Goal: Transaction & Acquisition: Purchase product/service

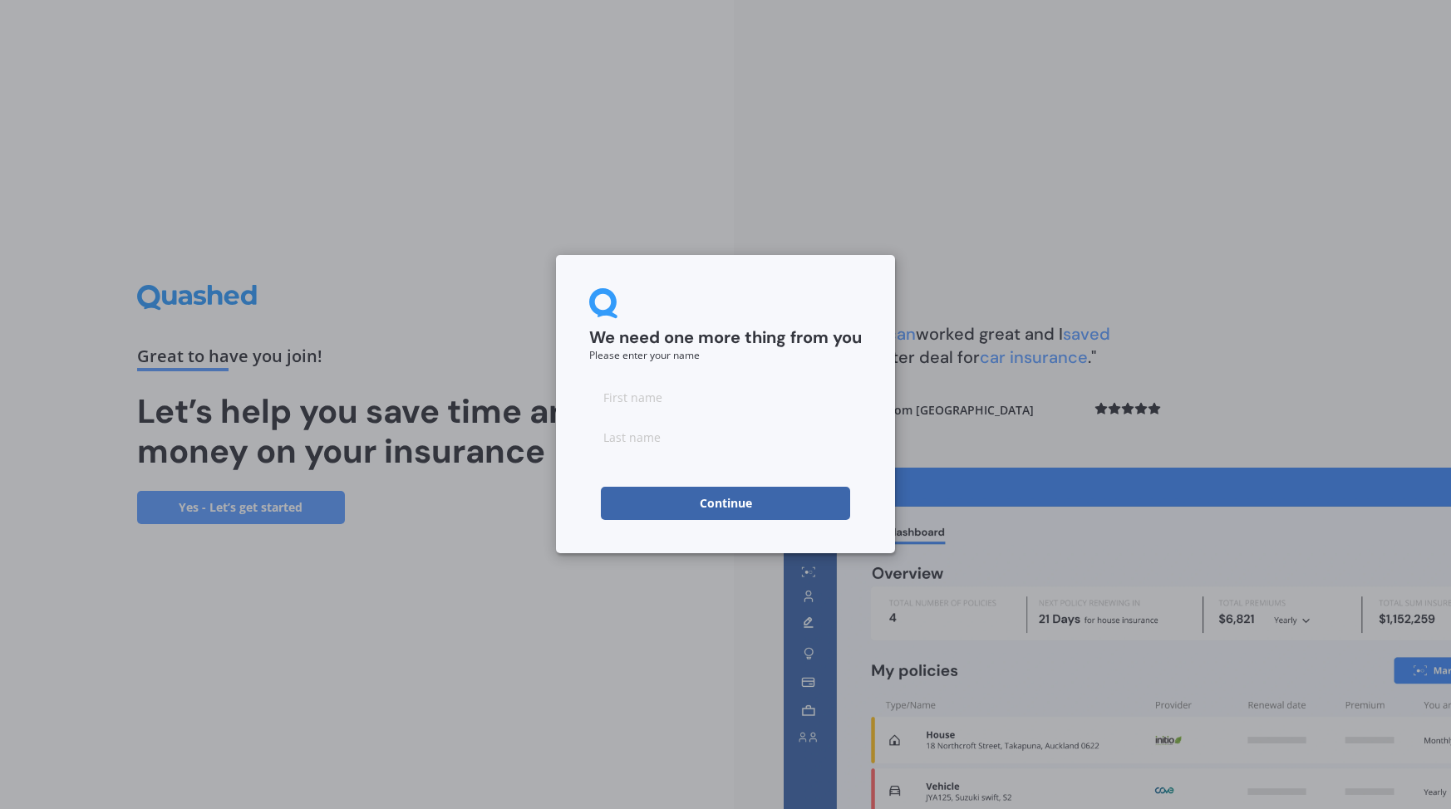
click at [764, 511] on button "Continue" at bounding box center [725, 503] width 249 height 33
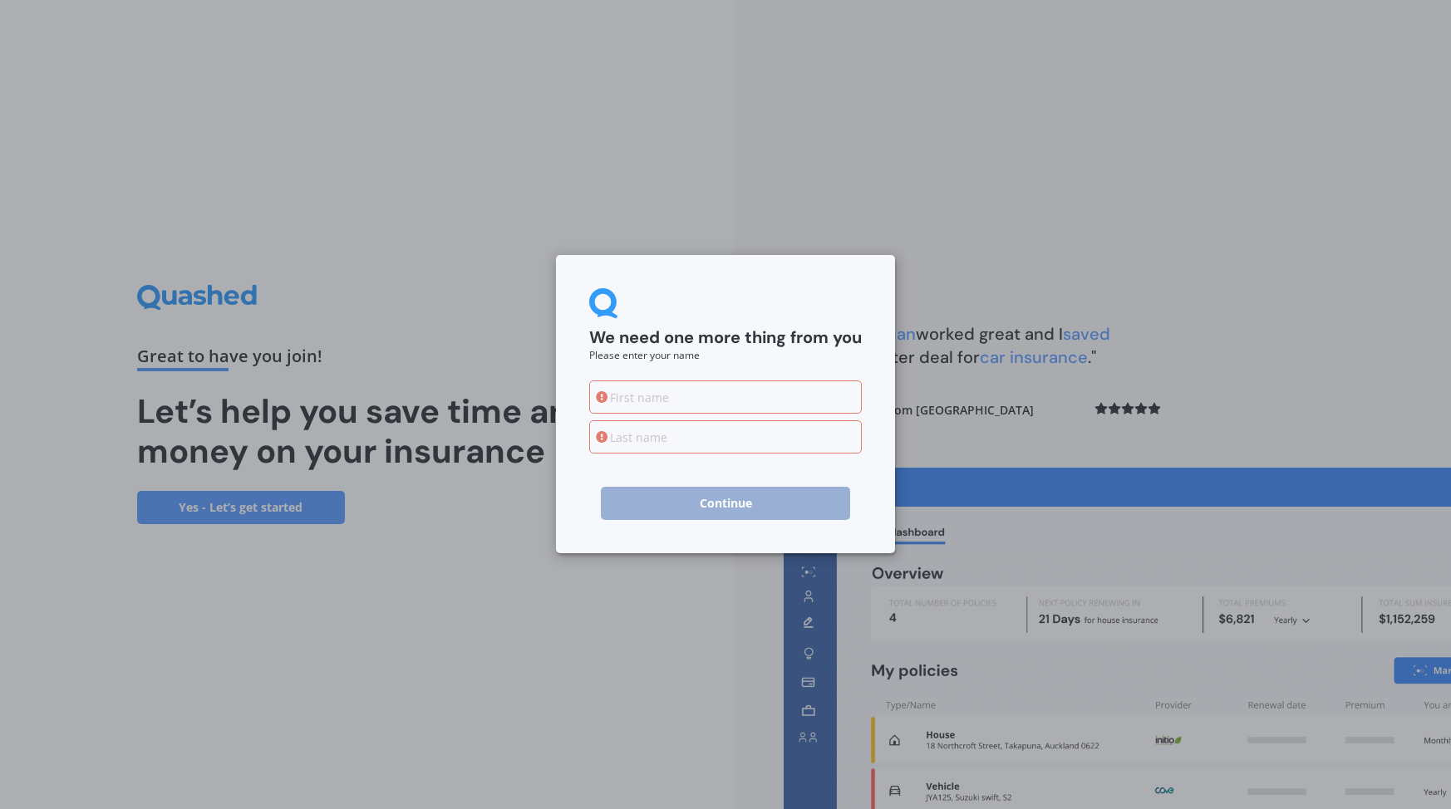
click at [729, 392] on input at bounding box center [725, 397] width 273 height 33
type input "Shintaro"
click at [717, 443] on input at bounding box center [725, 436] width 273 height 33
type input "Inoue"
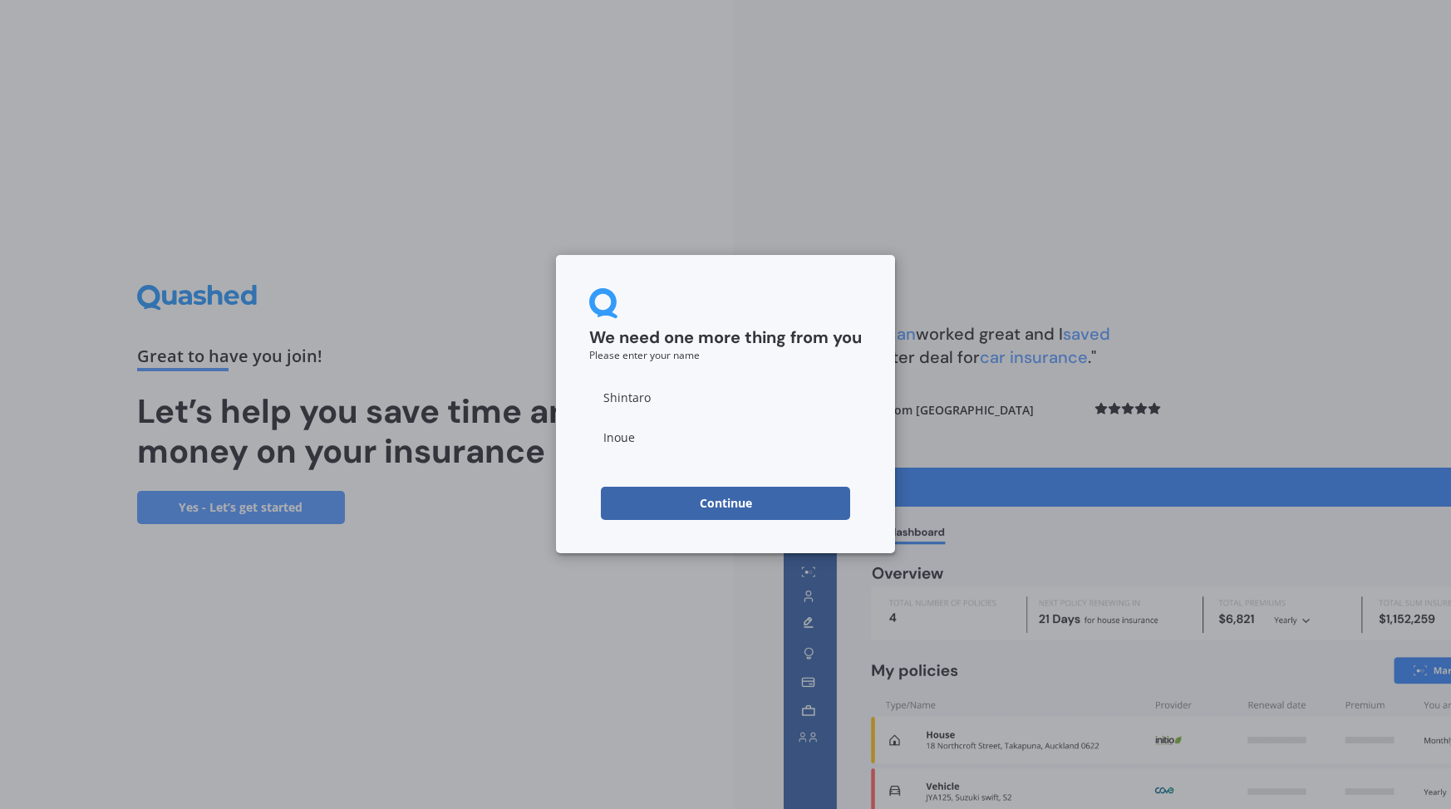
click at [713, 507] on button "Continue" at bounding box center [725, 503] width 249 height 33
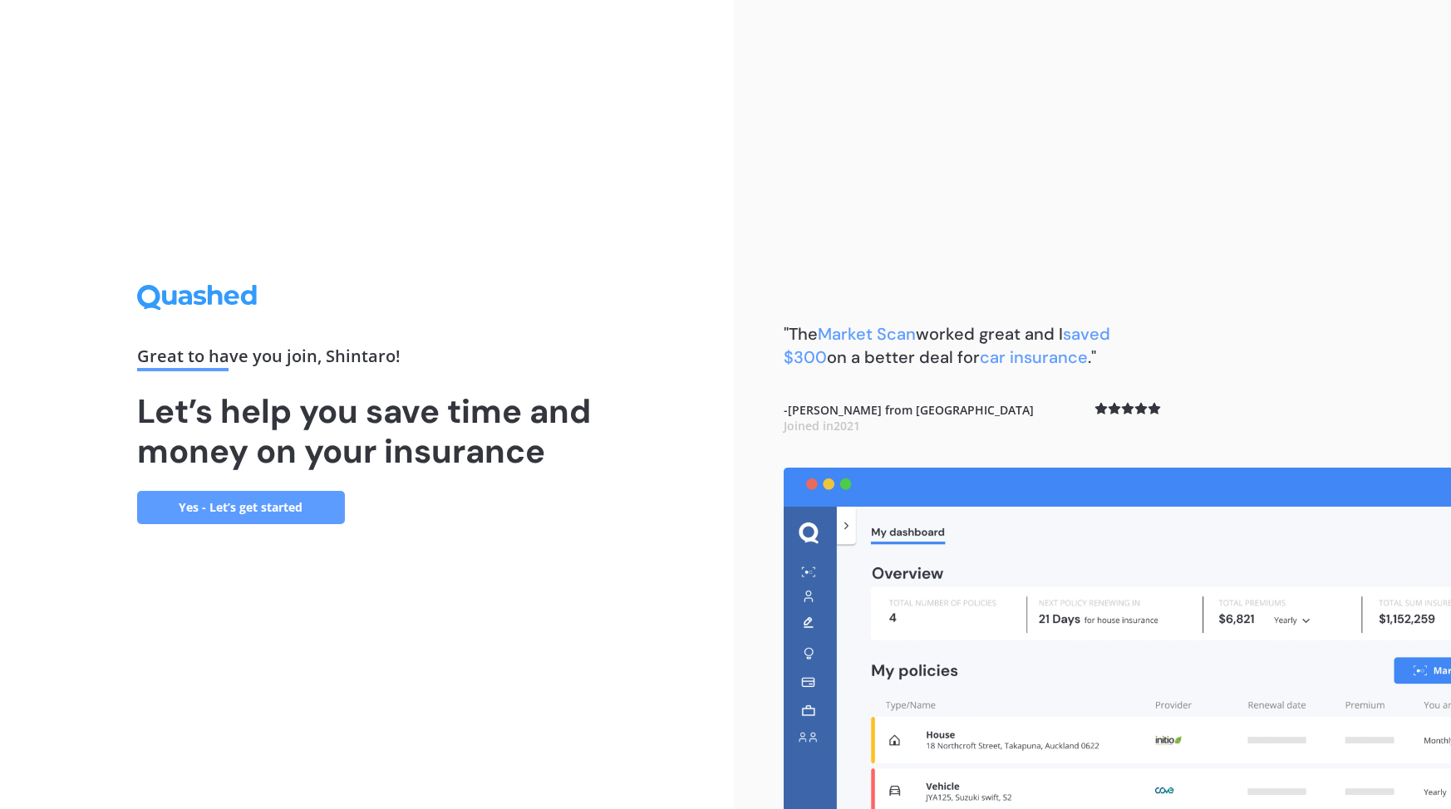
click at [319, 507] on link "Yes - Let’s get started" at bounding box center [241, 507] width 208 height 33
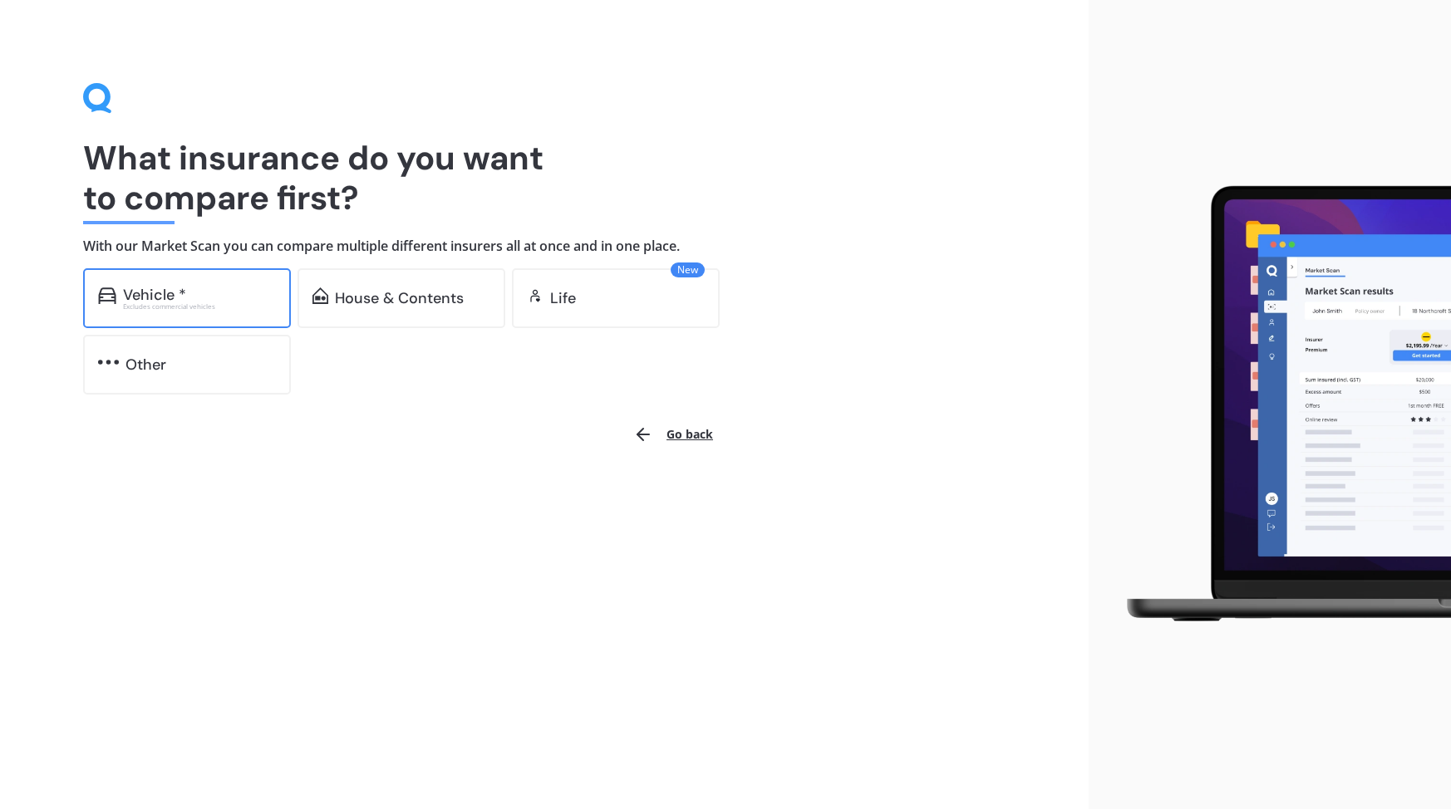
click at [263, 296] on div "Vehicle *" at bounding box center [199, 295] width 153 height 17
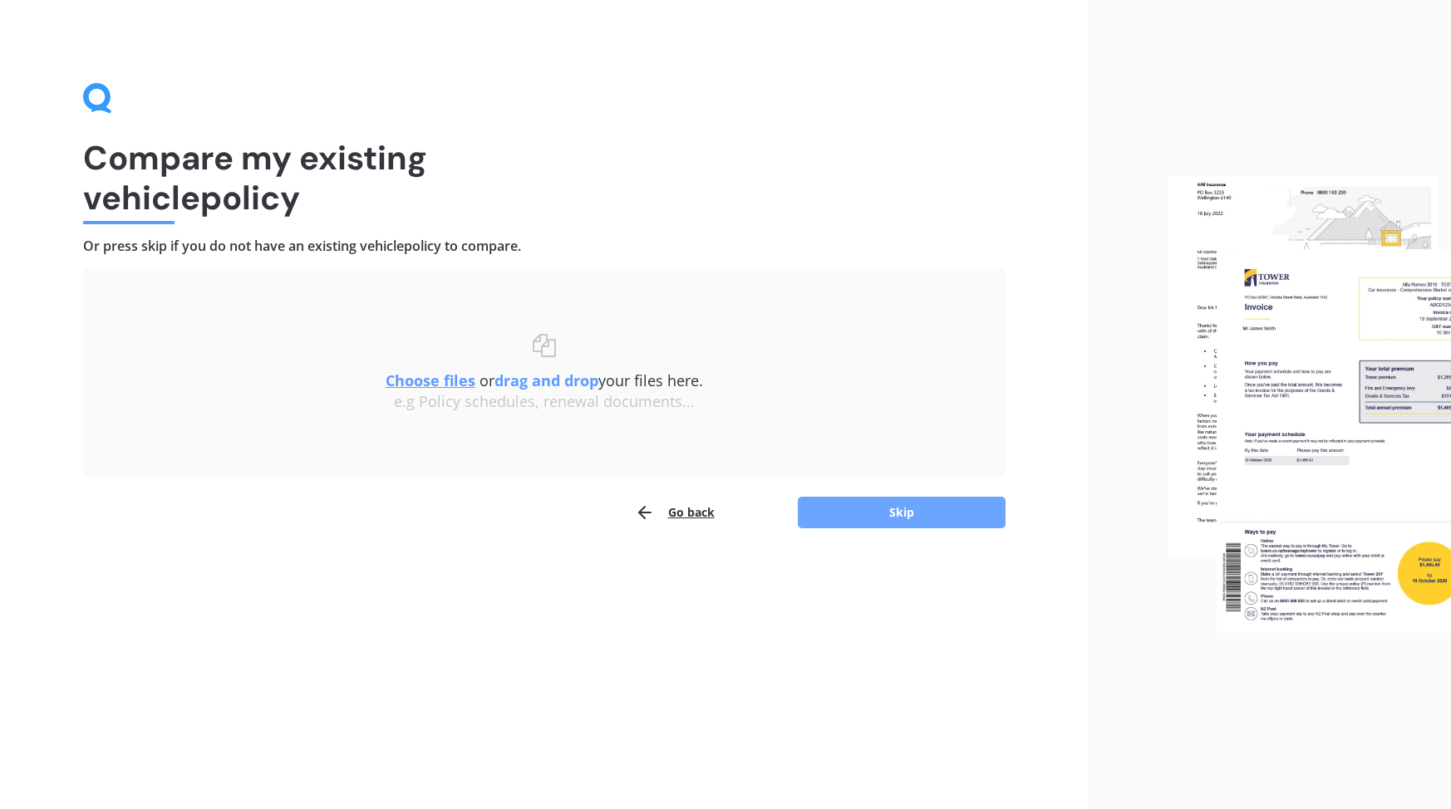
click at [895, 501] on button "Skip" at bounding box center [902, 513] width 208 height 32
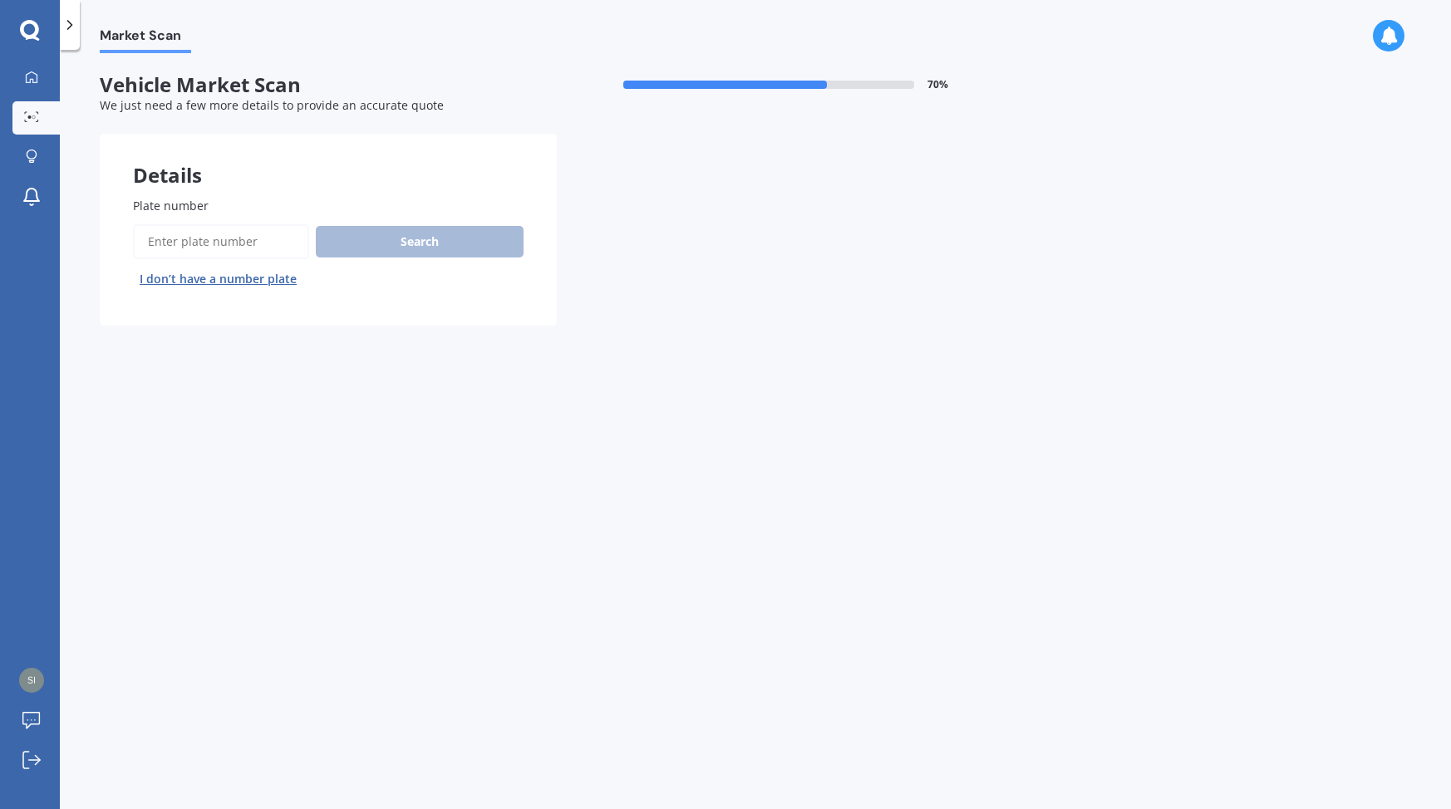
click at [251, 251] on input "Plate number" at bounding box center [221, 241] width 176 height 35
type input "pnr535"
click at [435, 248] on button "Search" at bounding box center [420, 242] width 208 height 32
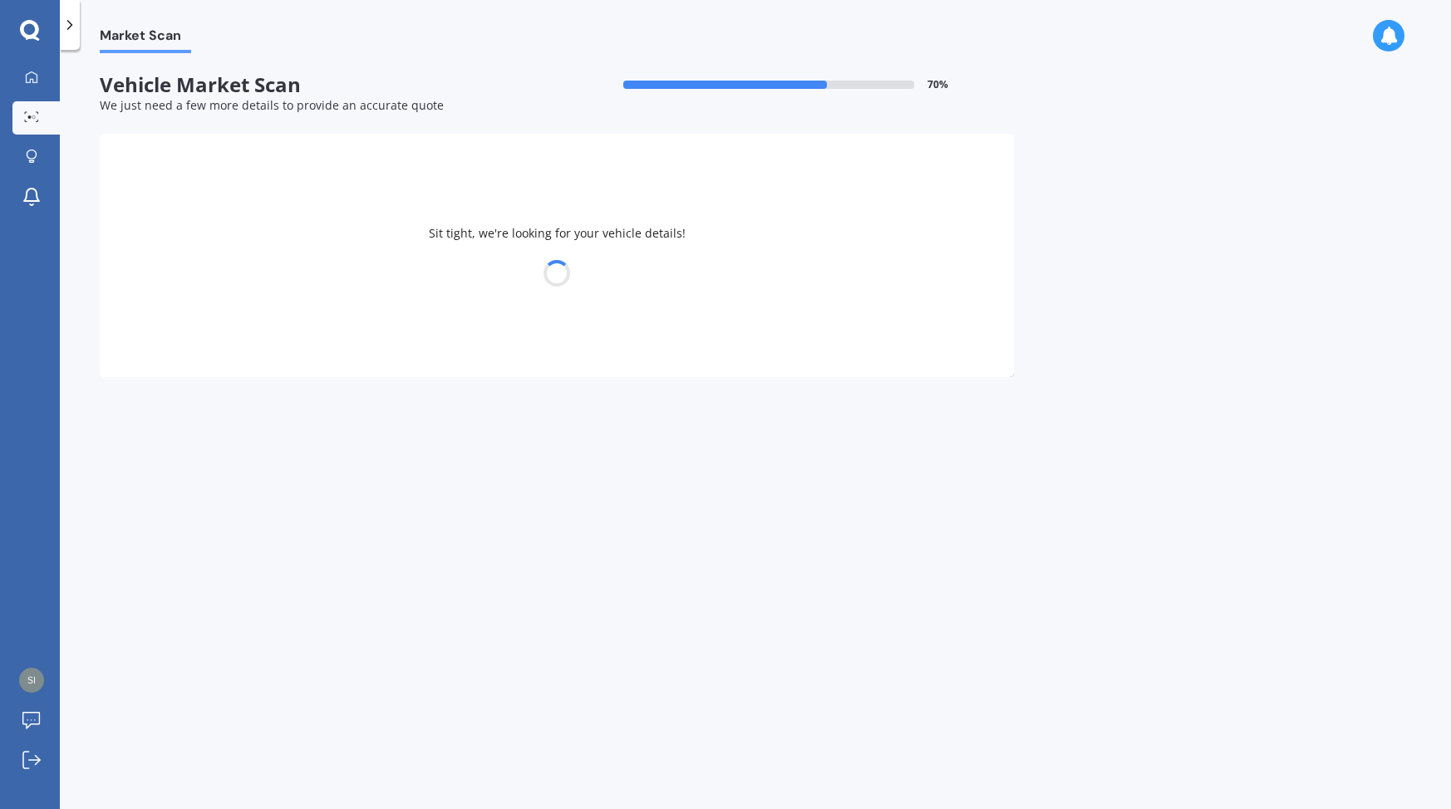
select select "TOYOTA"
select select "AQUA"
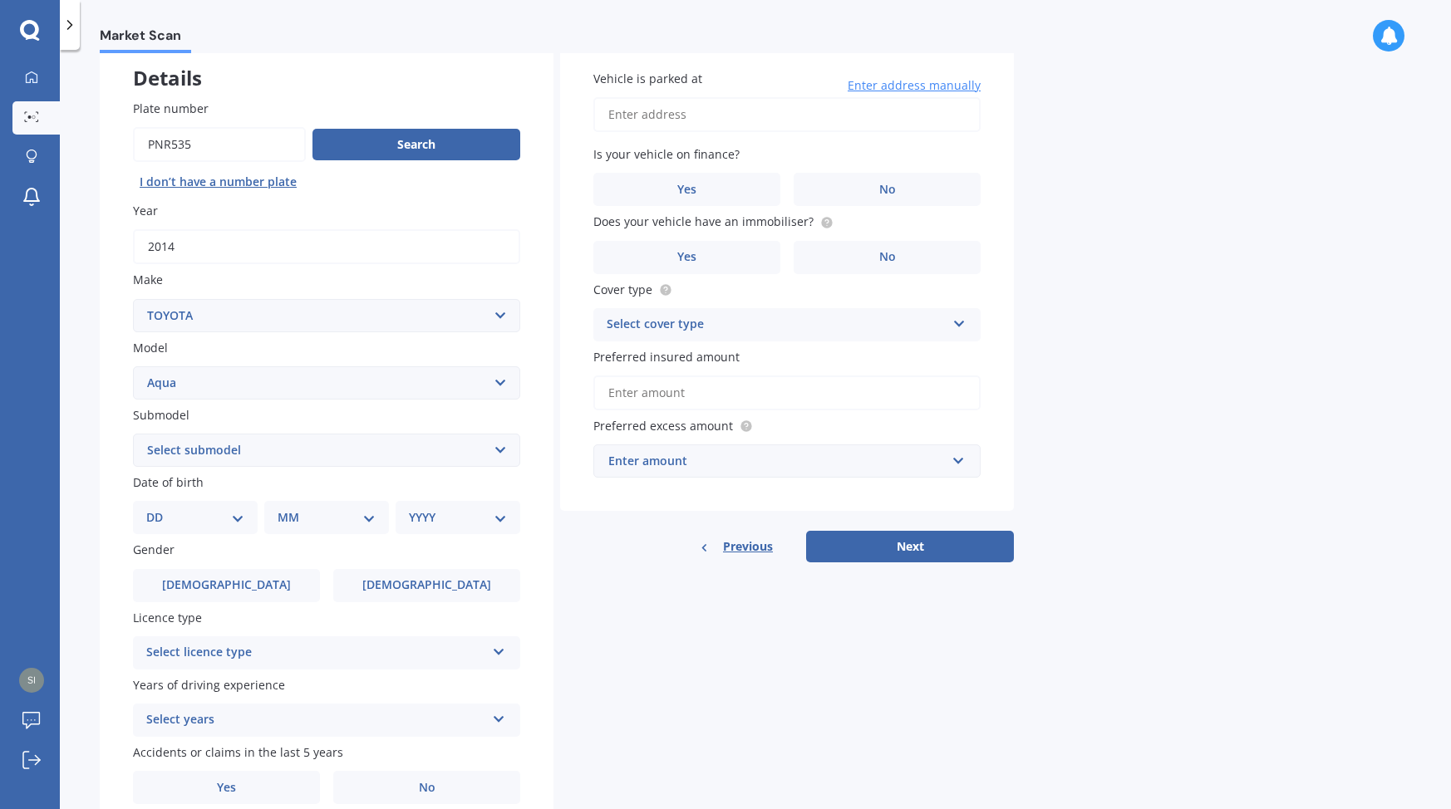
scroll to position [108, 0]
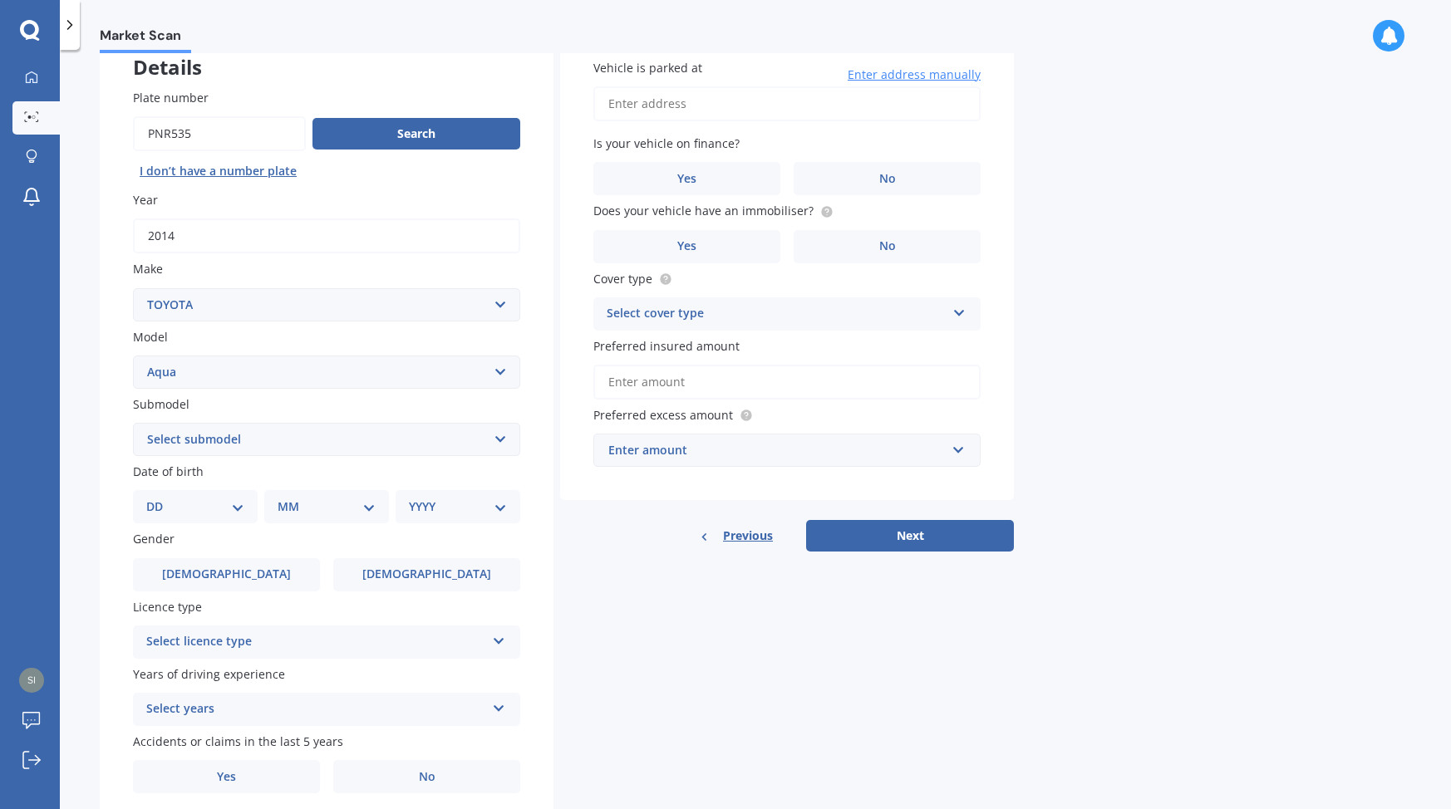
click at [303, 442] on select "Select submodel (All Other) Hatchback Hybrid" at bounding box center [326, 439] width 387 height 33
select select "HYBRID"
click at [133, 425] on select "Select submodel (All Other) Hatchback Hybrid" at bounding box center [326, 439] width 387 height 33
click at [222, 510] on select "DD 01 02 03 04 05 06 07 08 09 10 11 12 13 14 15 16 17 18 19 20 21 22 23 24 25 2…" at bounding box center [195, 507] width 98 height 18
select select "31"
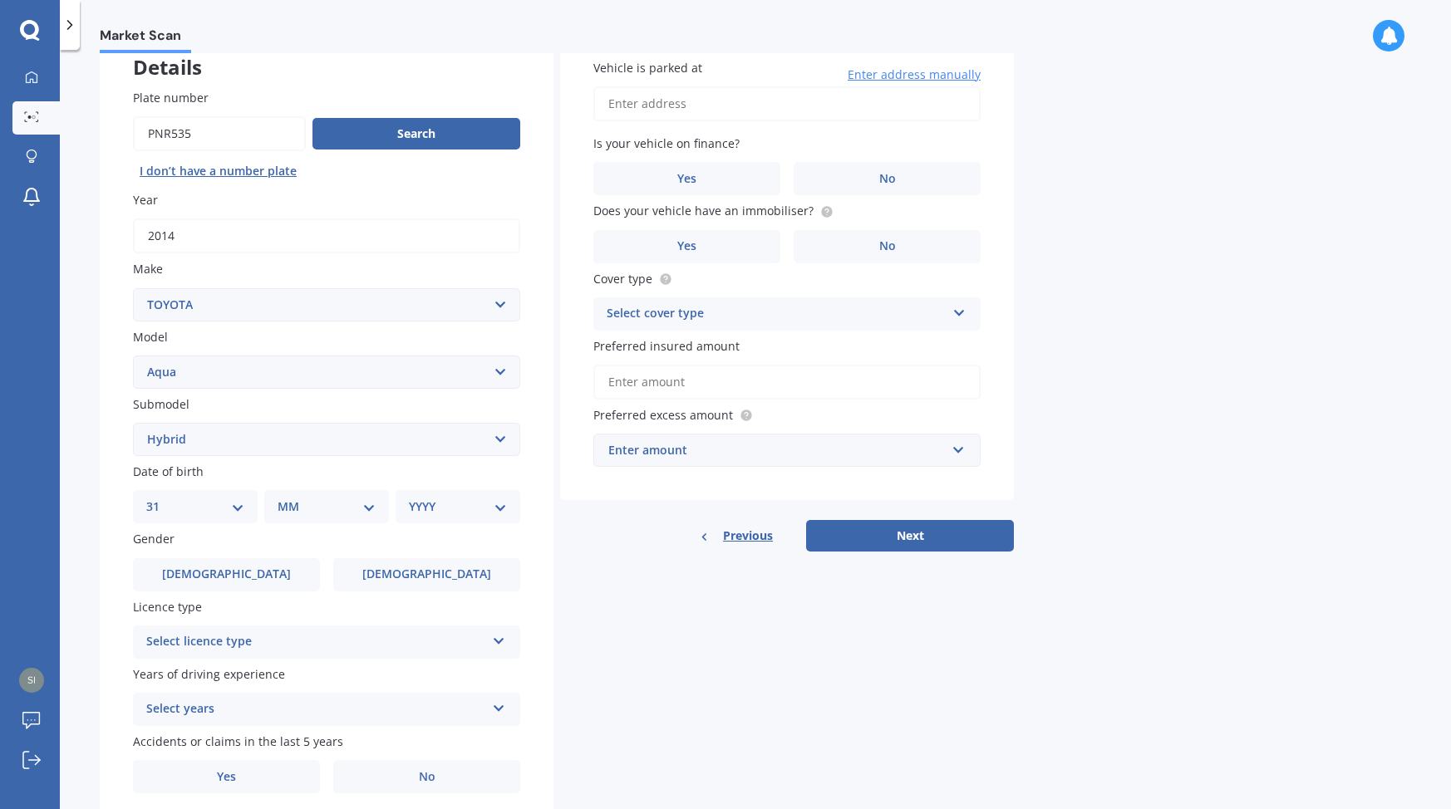
click at [160, 500] on select "DD 01 02 03 04 05 06 07 08 09 10 11 12 13 14 15 16 17 18 19 20 21 22 23 24 25 2…" at bounding box center [195, 507] width 98 height 18
click at [306, 519] on div "MM 01 02 03 04 05 06 07 08 09 10 11 12" at bounding box center [330, 506] width 118 height 33
click at [309, 503] on select "MM 01 02 03 04 05 06 07 08 09 10 11 12" at bounding box center [329, 507] width 91 height 18
select select "08"
click at [284, 500] on select "MM 01 02 03 04 05 06 07 08 09 10 11 12" at bounding box center [329, 507] width 91 height 18
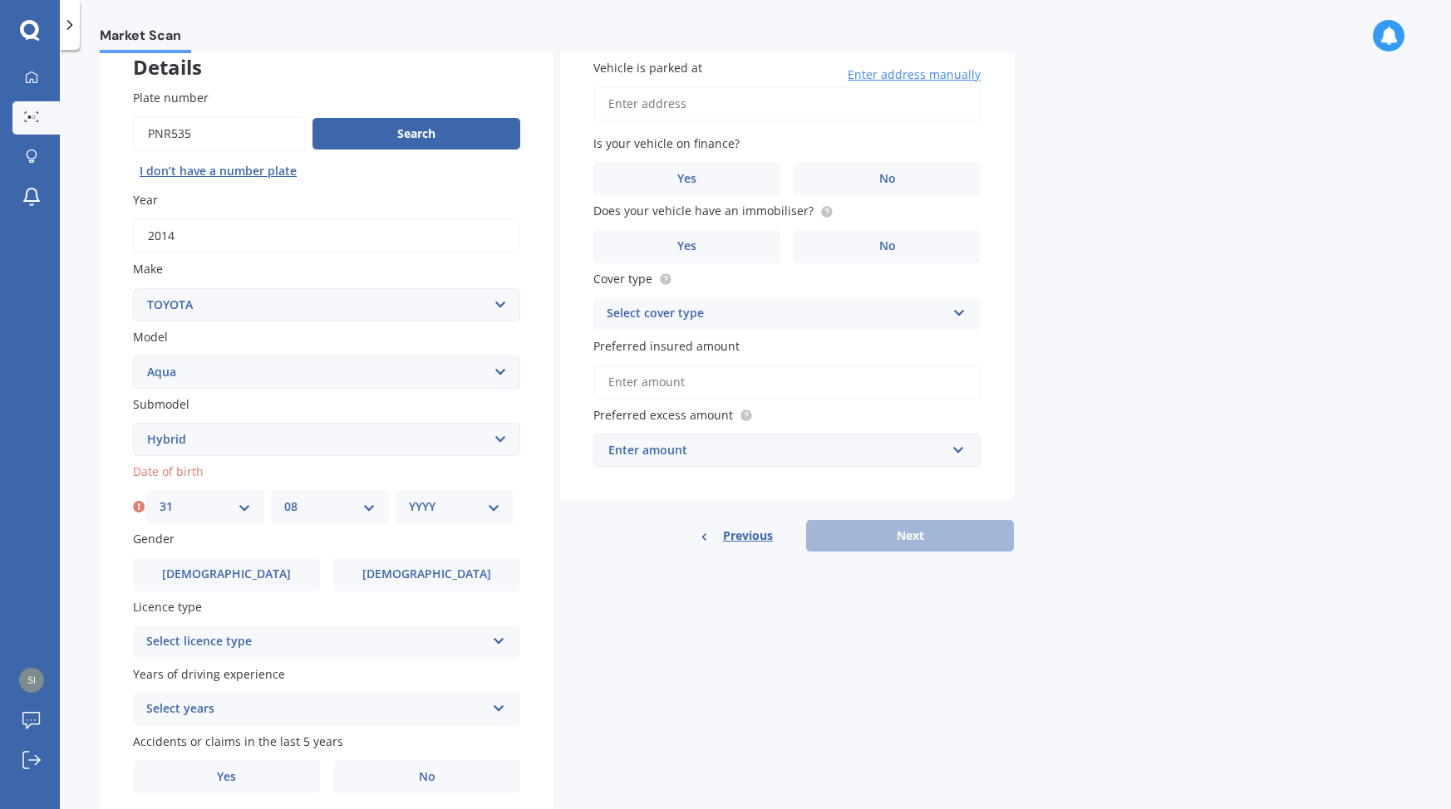
click at [442, 508] on select "YYYY 2025 2024 2023 2022 2021 2020 2019 2018 2017 2016 2015 2014 2013 2012 2011…" at bounding box center [454, 507] width 91 height 18
select select "1977"
click at [409, 500] on select "YYYY 2025 2024 2023 2022 2021 2020 2019 2018 2017 2016 2015 2014 2013 2012 2011…" at bounding box center [454, 507] width 91 height 18
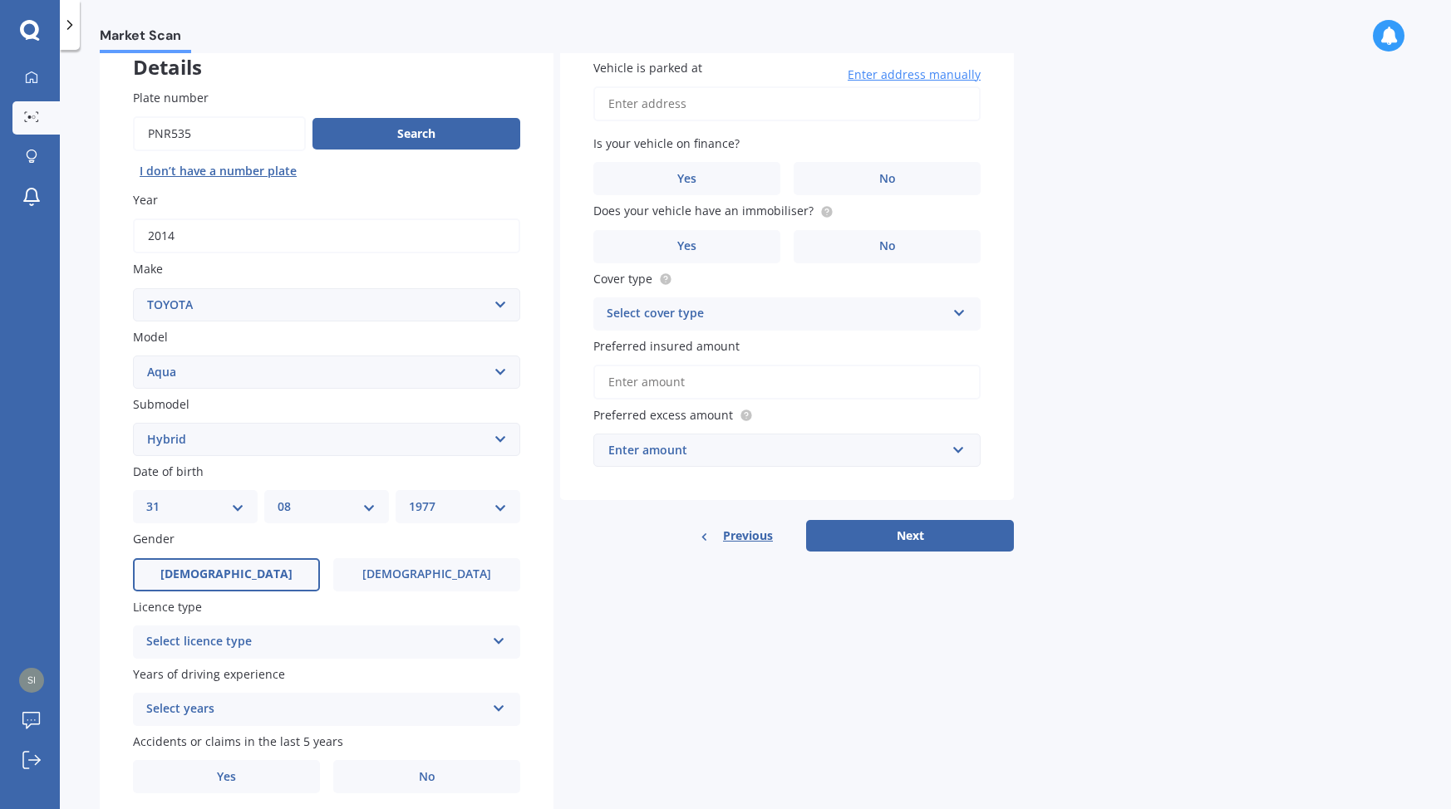
click at [278, 584] on label "Male" at bounding box center [226, 574] width 187 height 33
click at [0, 0] on input "Male" at bounding box center [0, 0] width 0 height 0
click at [292, 644] on div "Select licence type" at bounding box center [315, 642] width 339 height 20
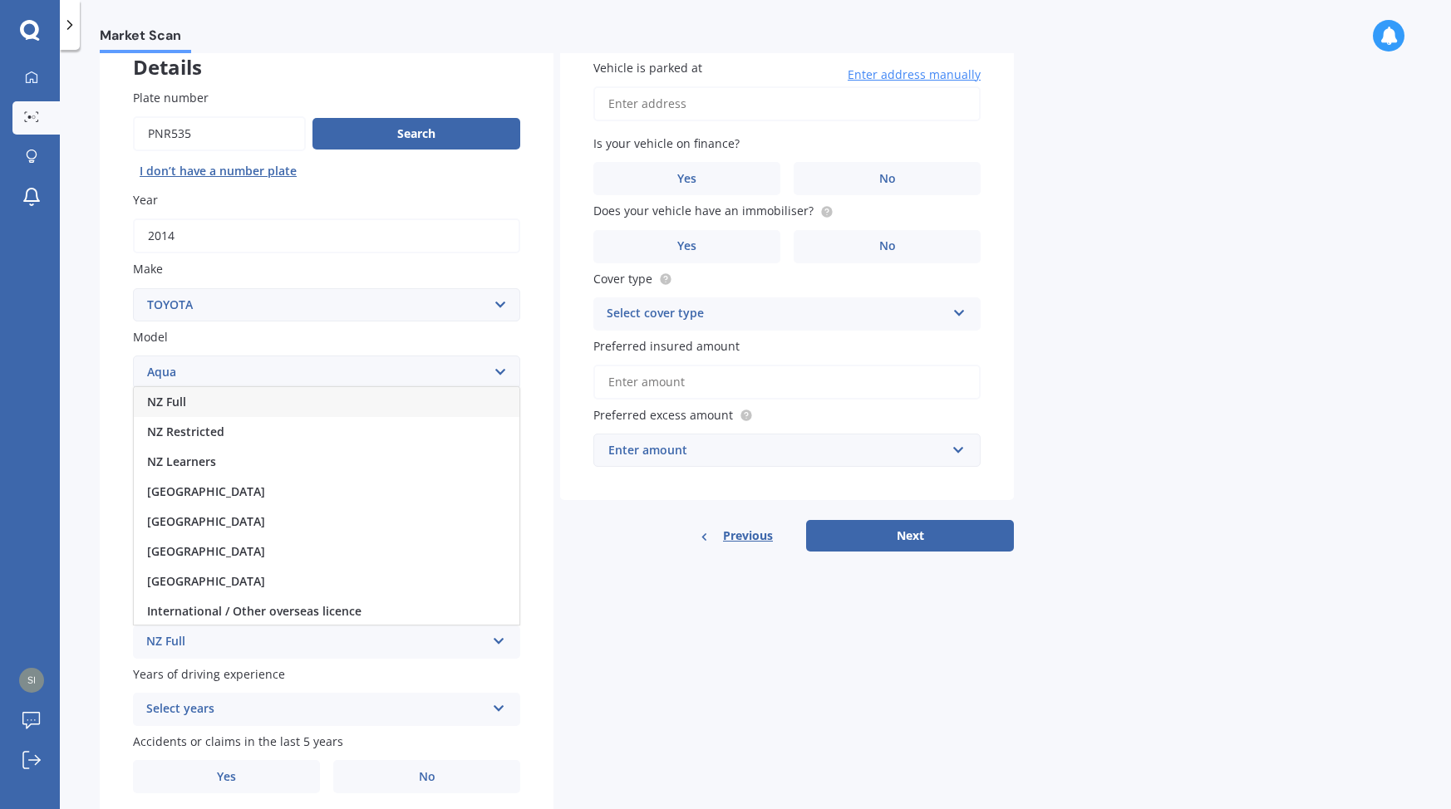
click at [278, 407] on div "NZ Full" at bounding box center [327, 402] width 386 height 30
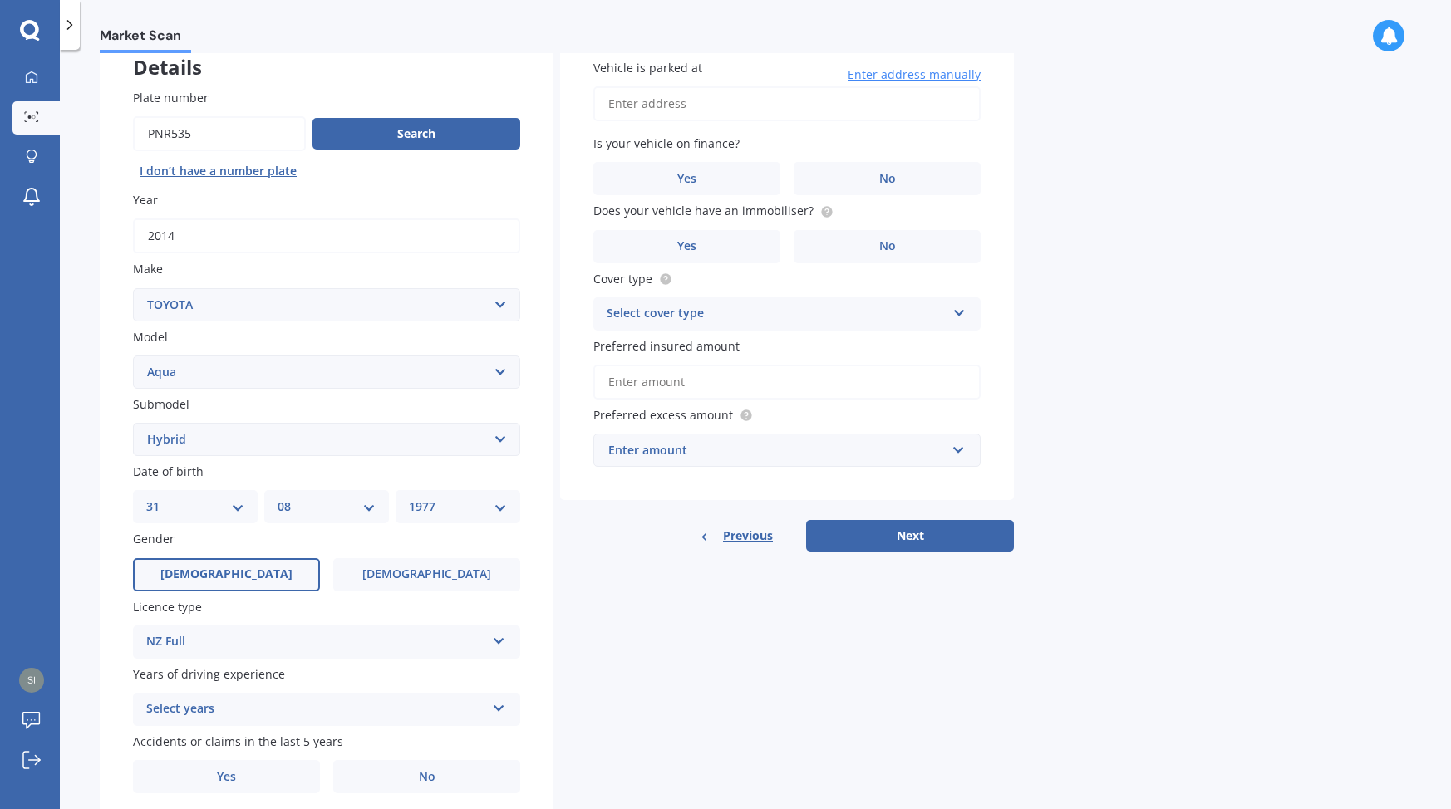
click at [298, 715] on div "Select years" at bounding box center [315, 710] width 339 height 20
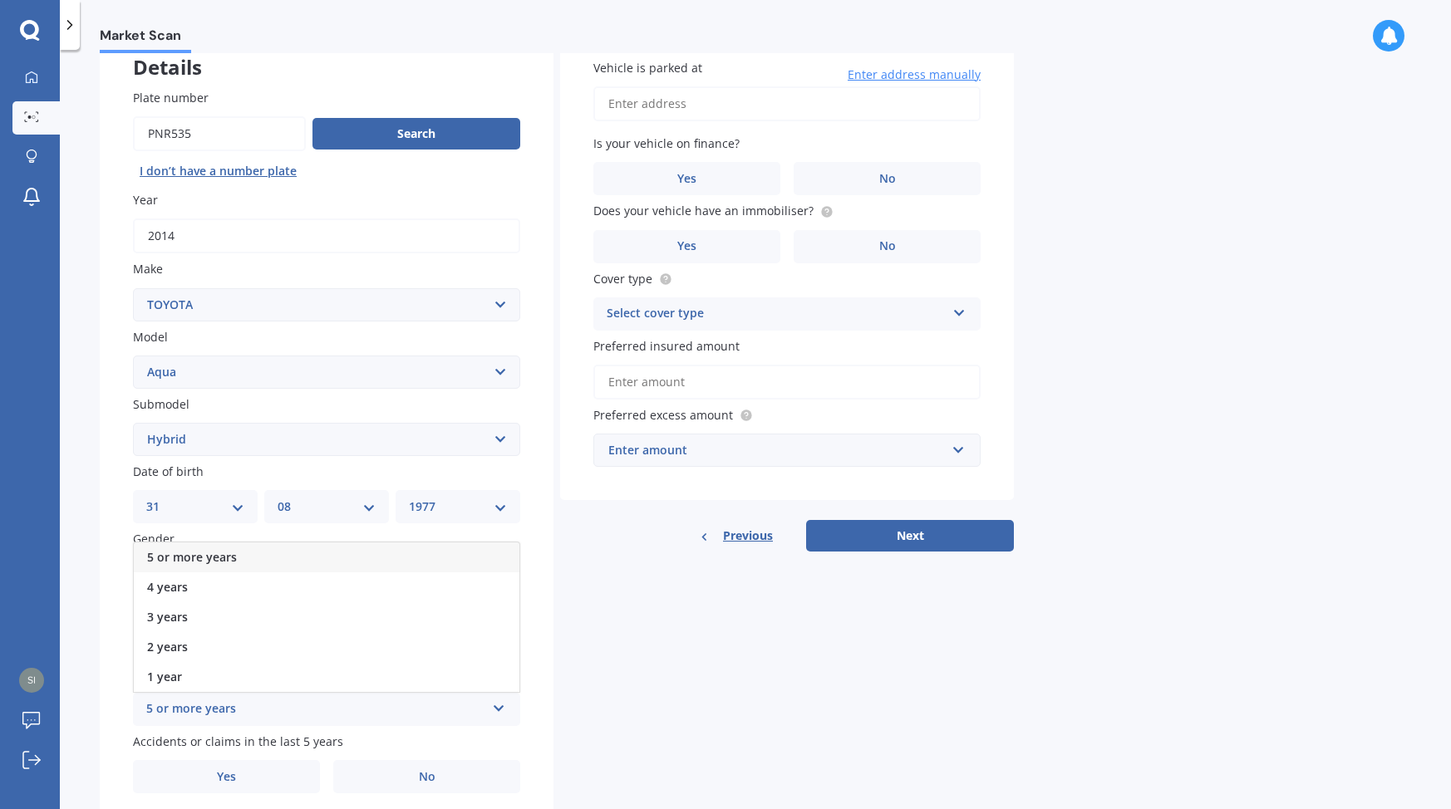
click at [314, 560] on div "5 or more years" at bounding box center [327, 558] width 386 height 30
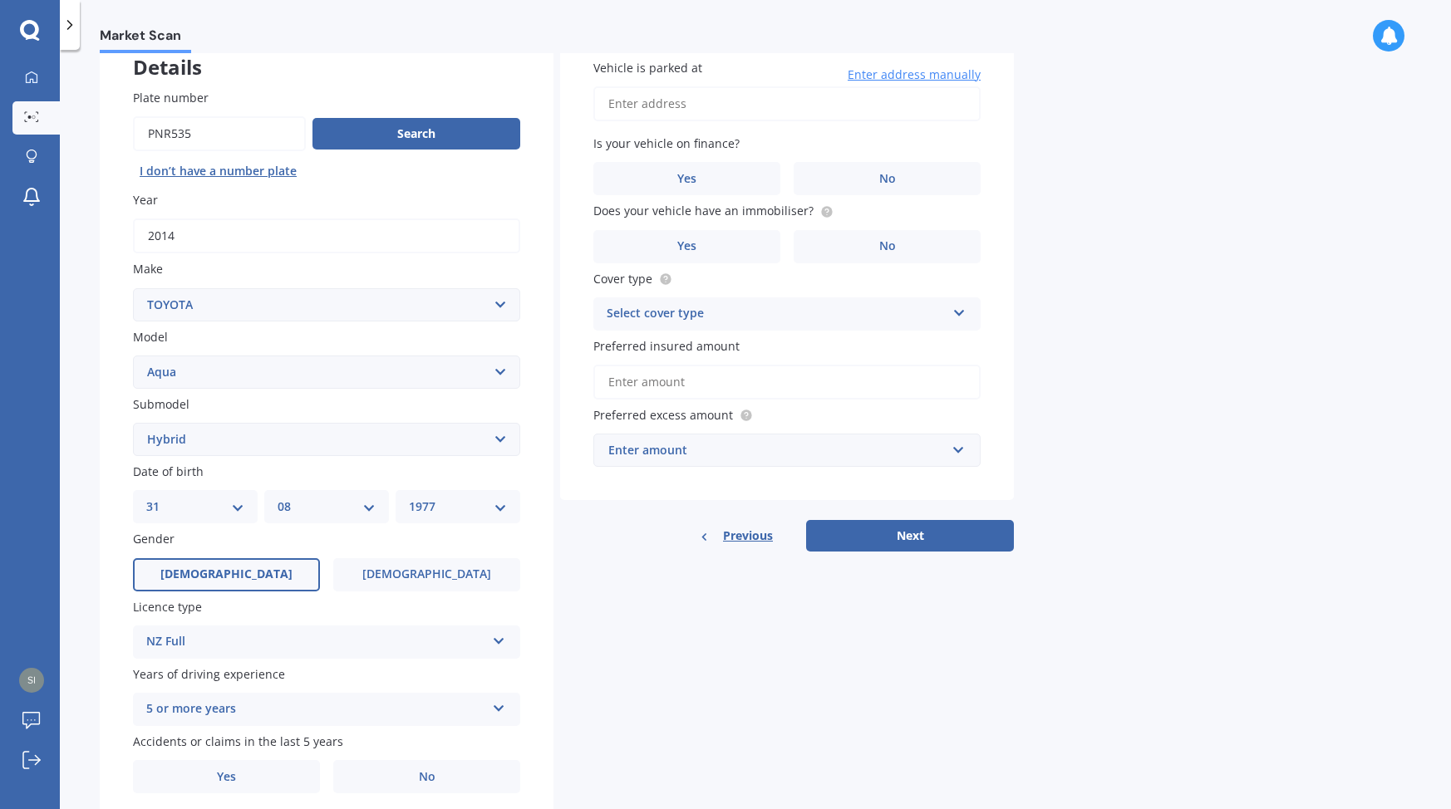
scroll to position [173, 0]
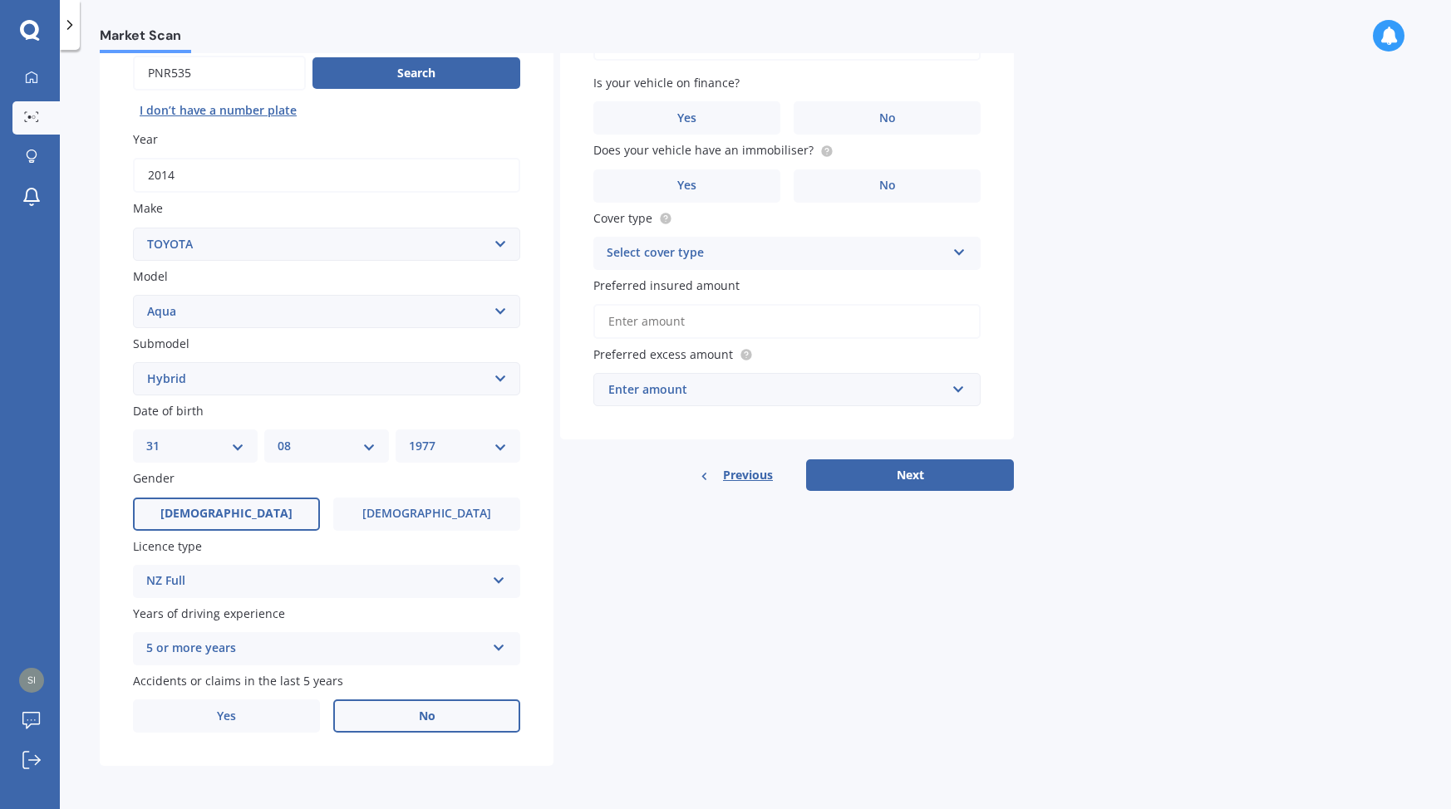
click at [380, 716] on label "No" at bounding box center [426, 716] width 187 height 33
click at [0, 0] on input "No" at bounding box center [0, 0] width 0 height 0
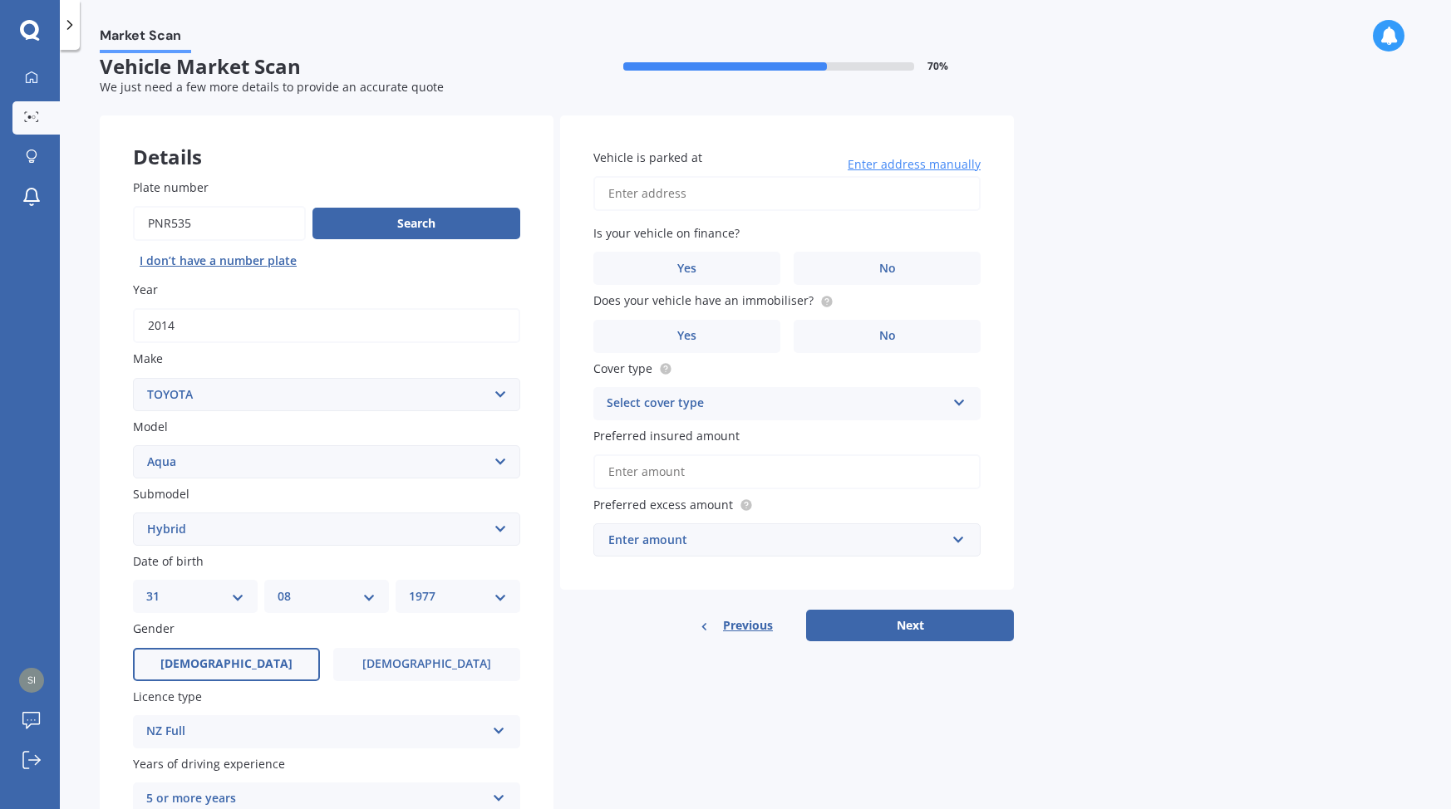
scroll to position [0, 0]
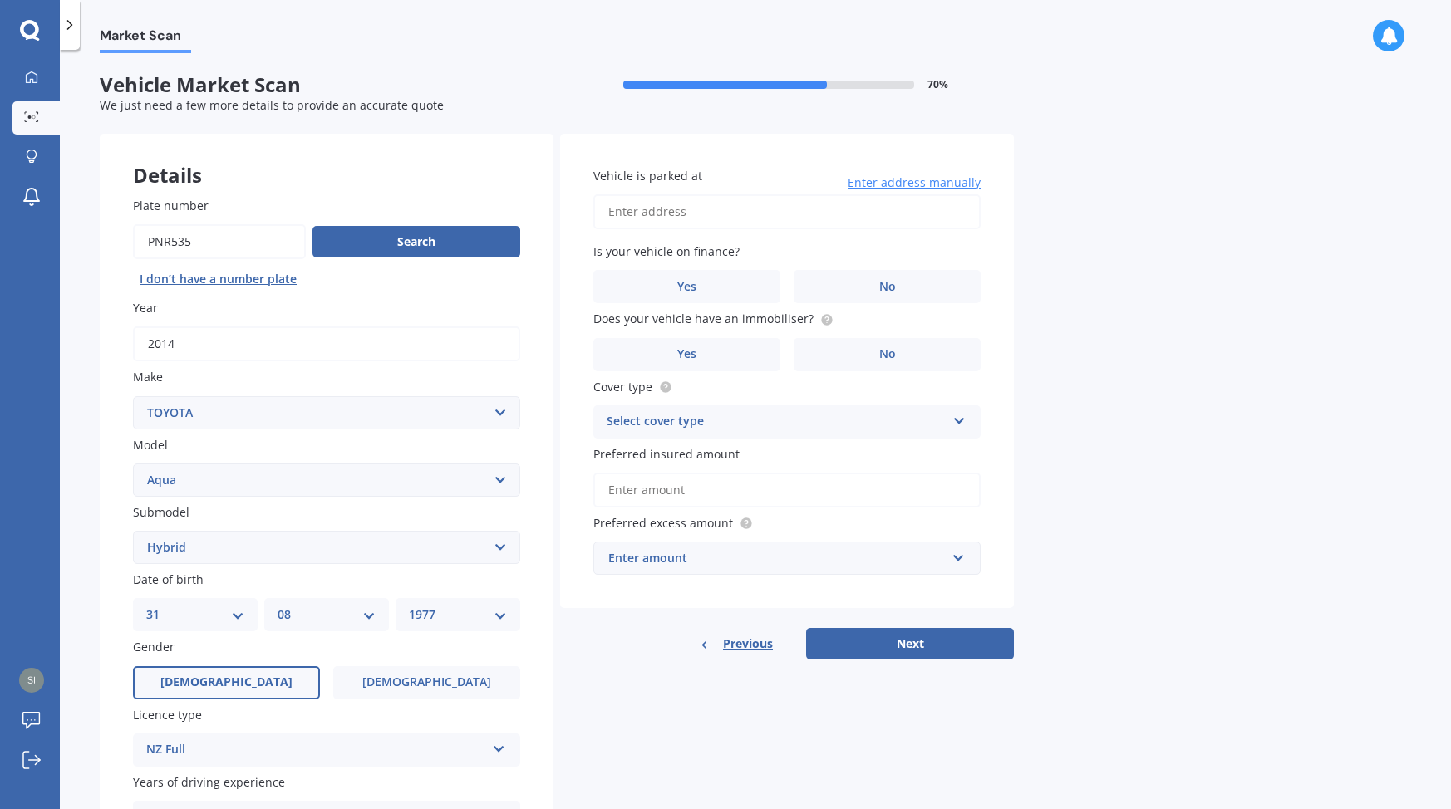
click at [731, 212] on input "Vehicle is parked at" at bounding box center [786, 211] width 387 height 35
type input "3 Ennis AvenuePakuranga Heights Auckland 2010"
click at [831, 294] on label "No" at bounding box center [886, 286] width 187 height 33
click at [0, 0] on input "No" at bounding box center [0, 0] width 0 height 0
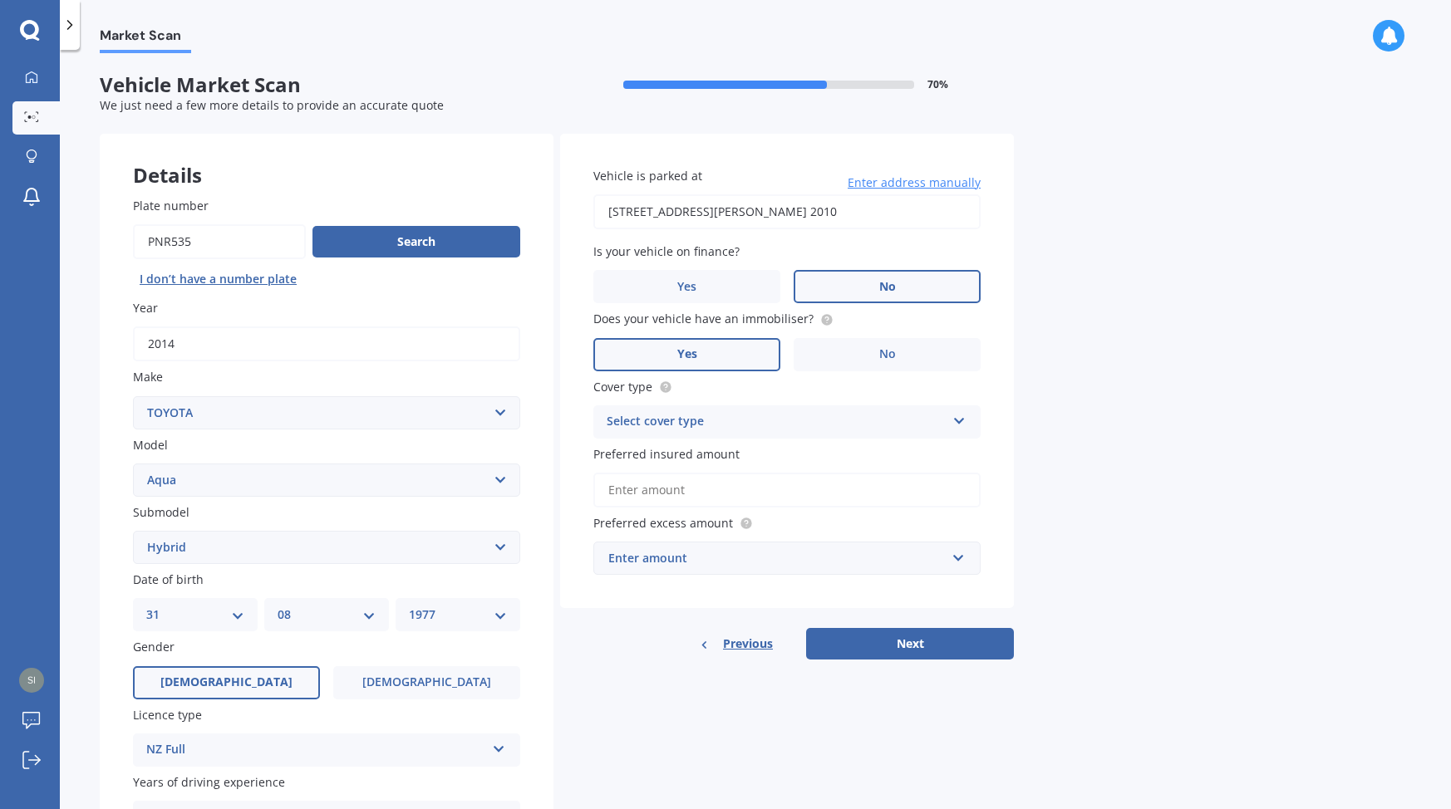
click at [739, 358] on label "Yes" at bounding box center [686, 354] width 187 height 33
click at [0, 0] on input "Yes" at bounding box center [0, 0] width 0 height 0
click at [747, 420] on div "Select cover type" at bounding box center [776, 422] width 339 height 20
click at [744, 454] on div "Comprehensive" at bounding box center [787, 455] width 386 height 30
click at [744, 489] on input "Preferred insured amount" at bounding box center [786, 490] width 387 height 35
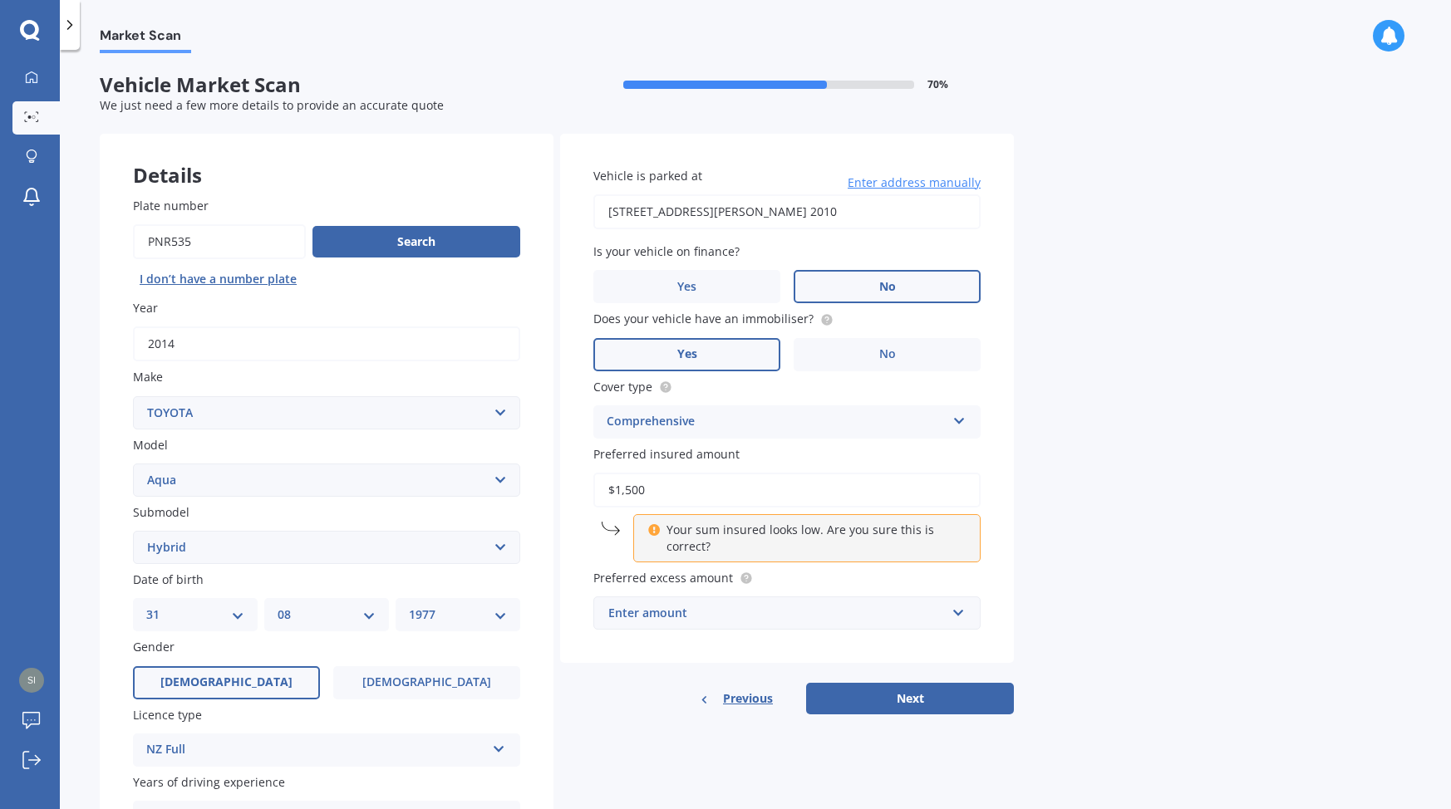
click at [1100, 497] on div "Market Scan Vehicle Market Scan 70 % We just need a few more details to provide…" at bounding box center [755, 432] width 1391 height 759
click at [928, 493] on input "$1,500" at bounding box center [786, 490] width 387 height 35
type input "$1"
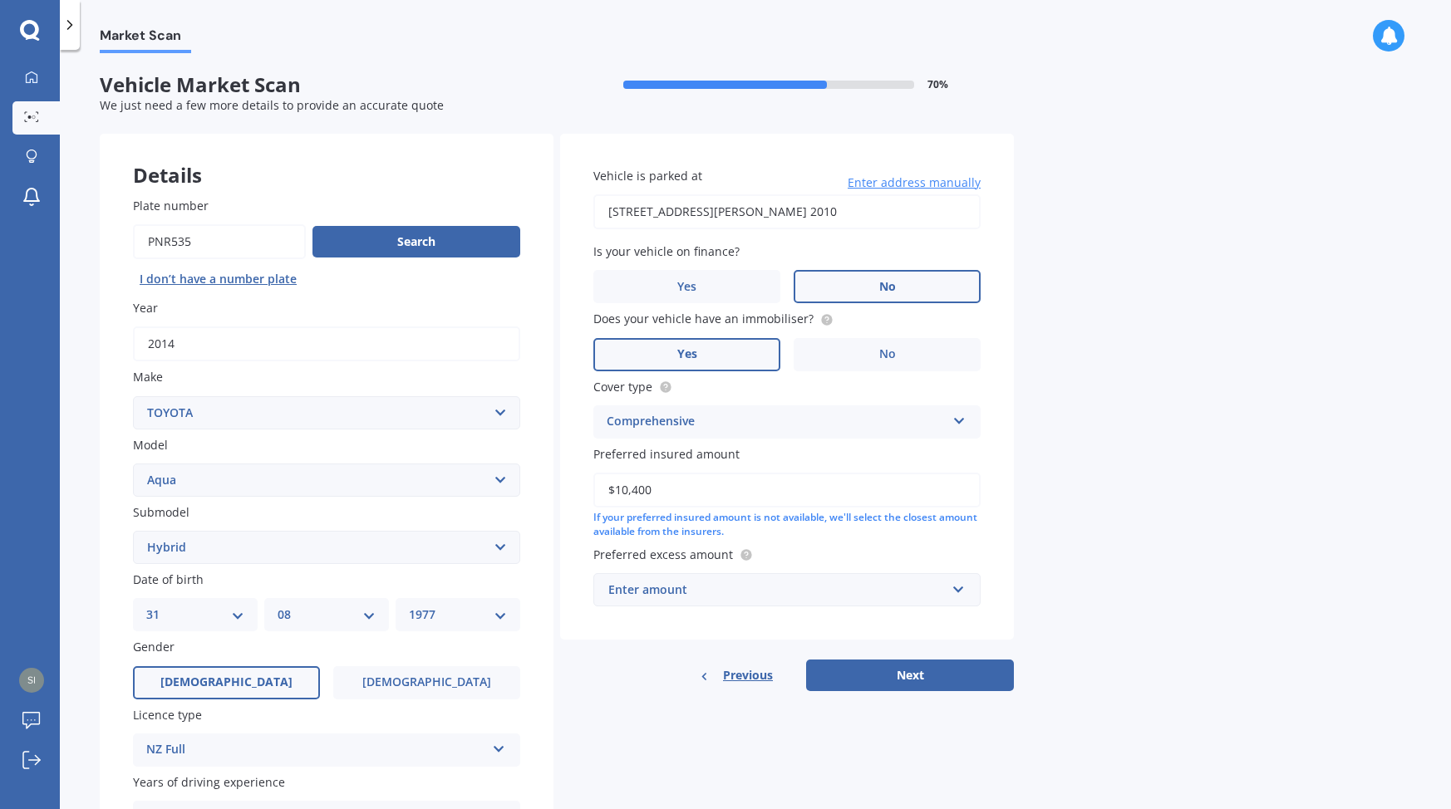
type input "$10,400"
click at [940, 602] on input "text" at bounding box center [781, 590] width 372 height 32
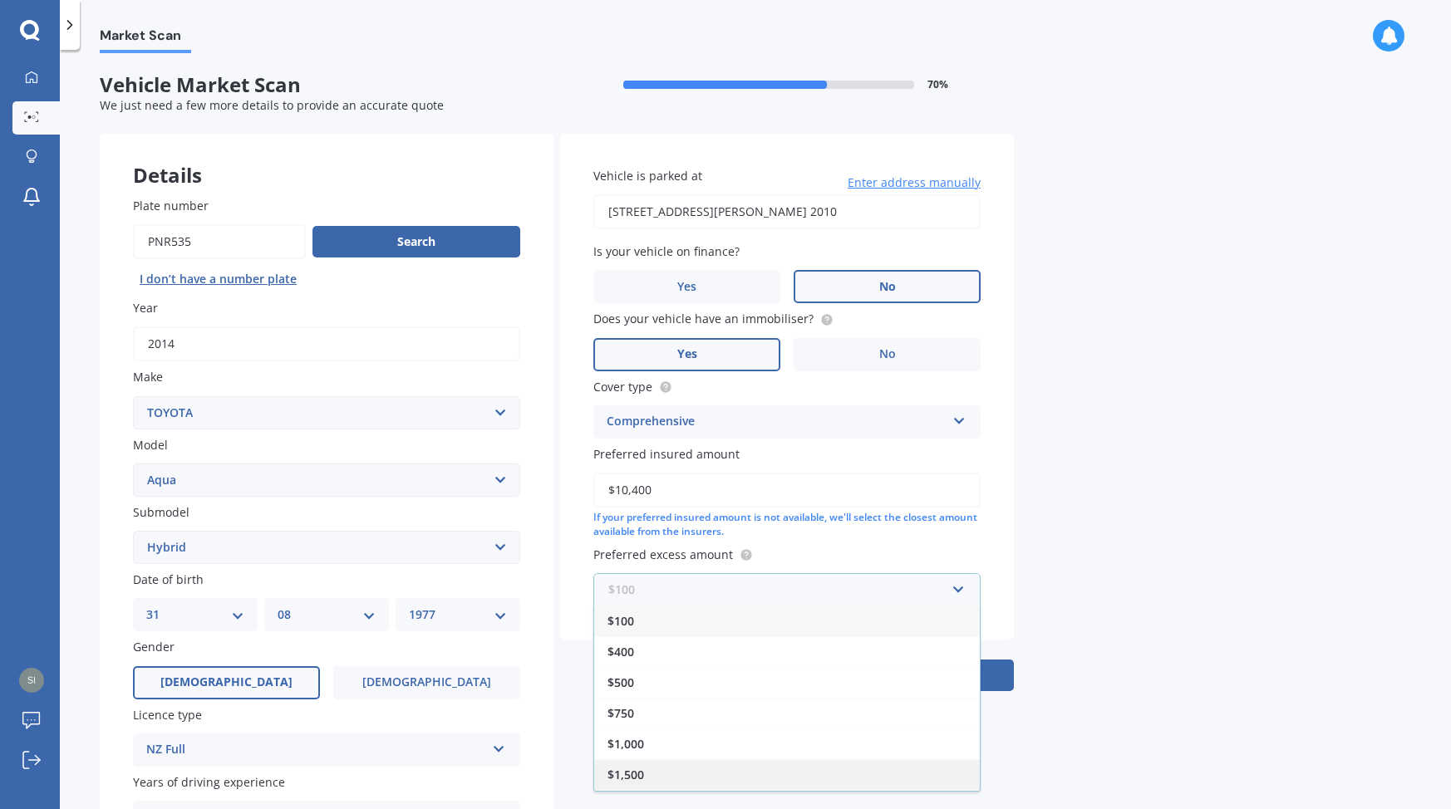
scroll to position [29, 0]
click at [829, 757] on div "$1,500" at bounding box center [787, 745] width 386 height 31
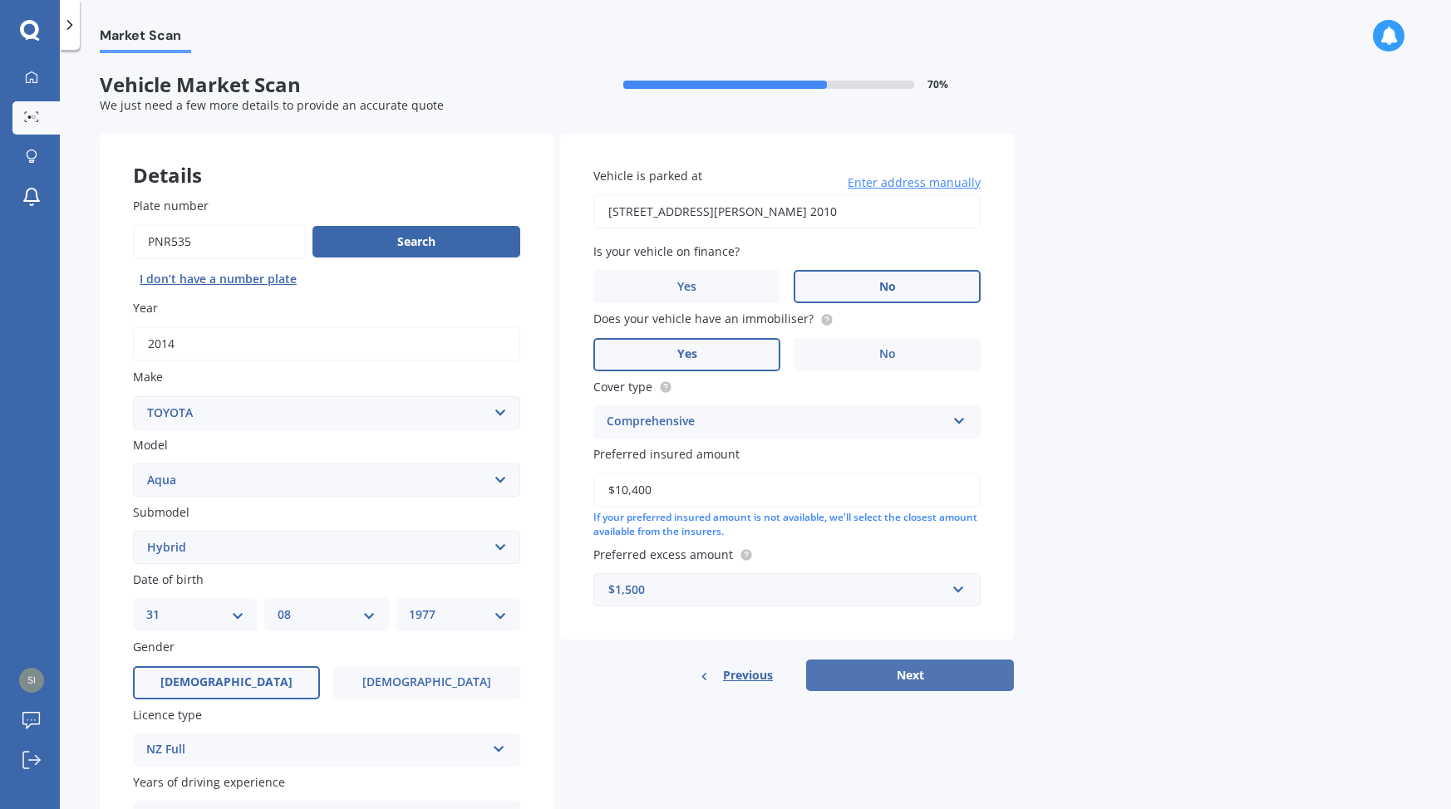
click at [877, 671] on button "Next" at bounding box center [910, 676] width 208 height 32
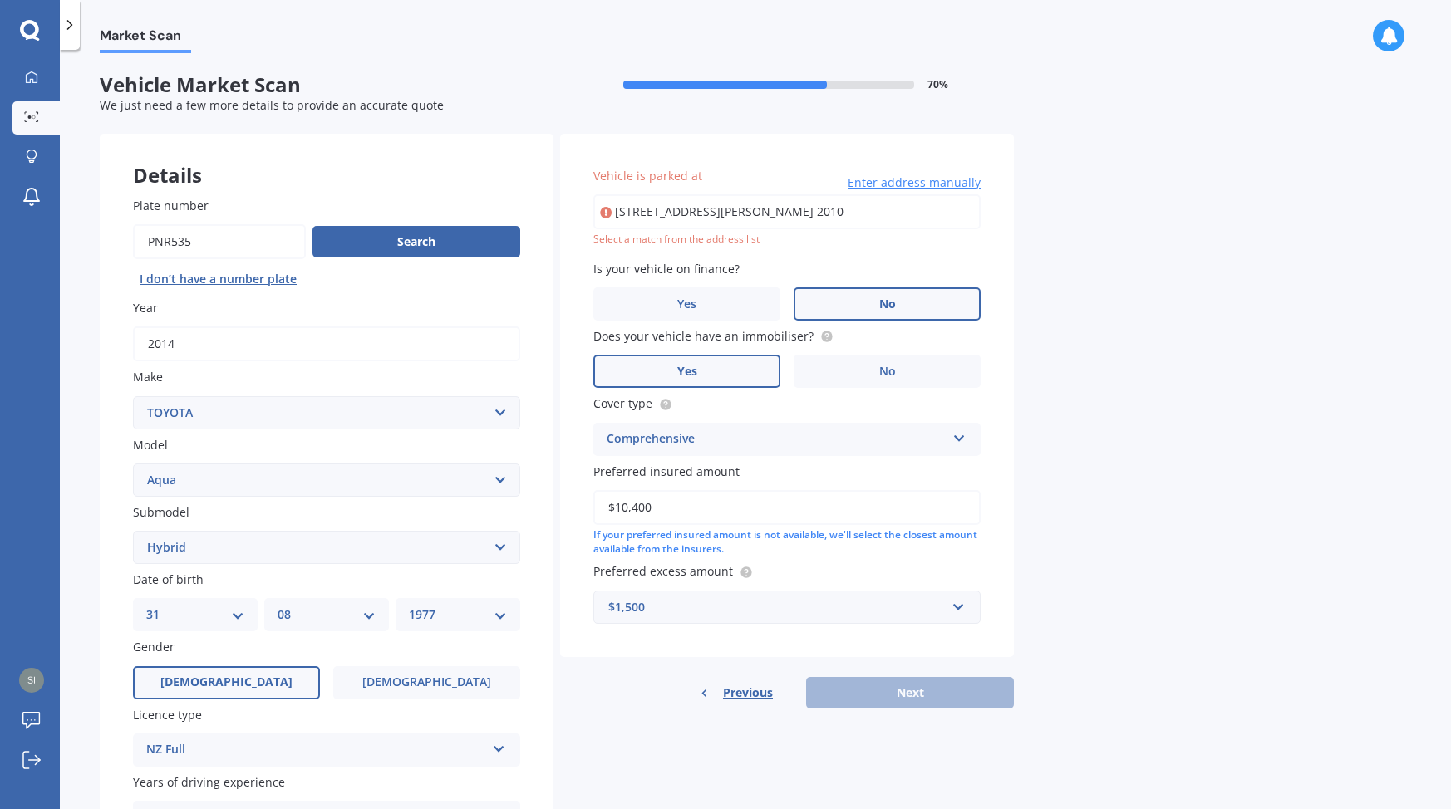
click at [798, 213] on input "3 Ennis AvenuePakuranga Heights Auckland 2010" at bounding box center [786, 211] width 387 height 35
click at [933, 219] on input "3 Ennis AvenuePakuranga Heights Auckland 2010" at bounding box center [786, 211] width 387 height 35
click at [700, 209] on input "3 Ennis AvenuePakuranga Heights Auckland 2010" at bounding box center [786, 211] width 387 height 35
type input "3 Ennis Avenue, Pakuranga Heights, Auckland 2010"
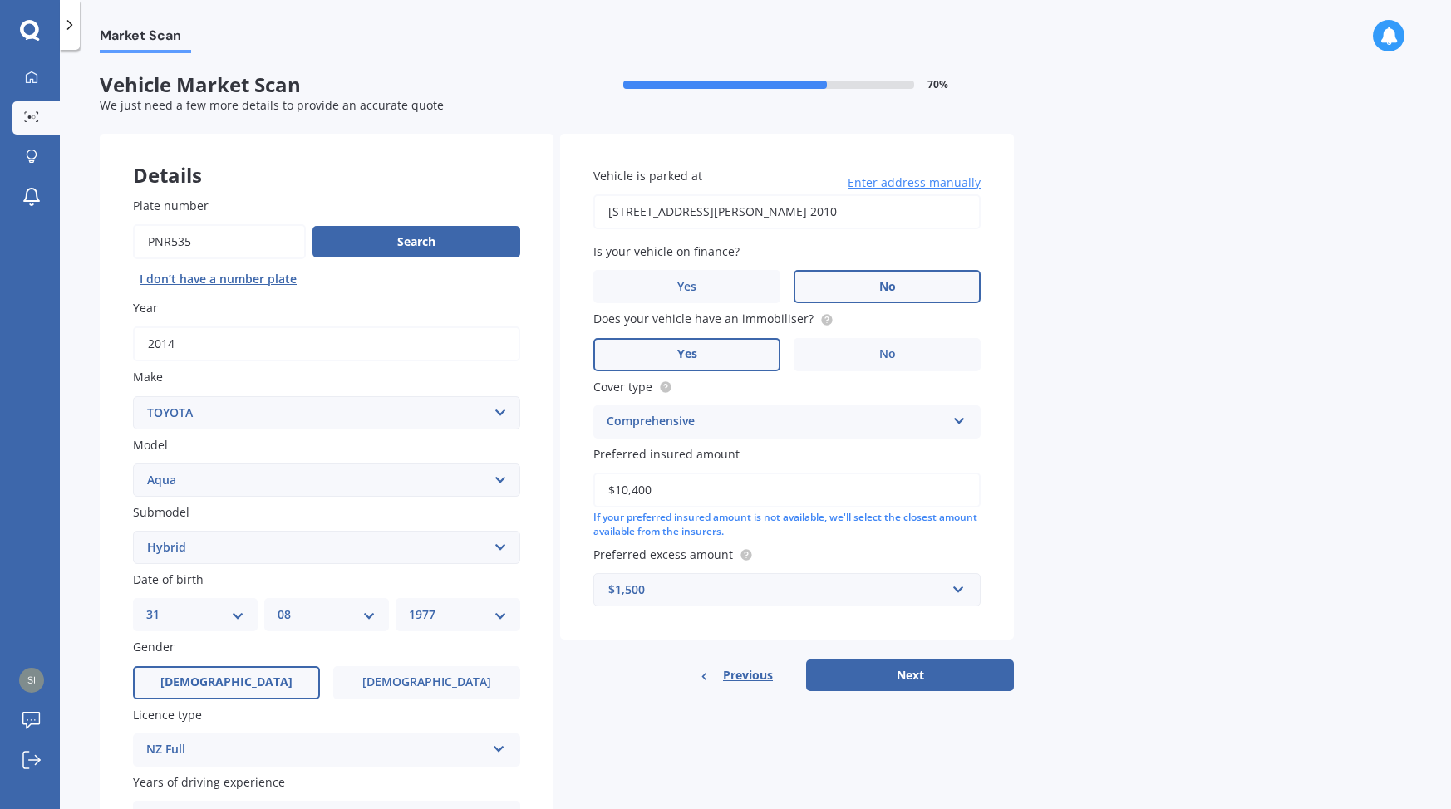
scroll to position [173, 0]
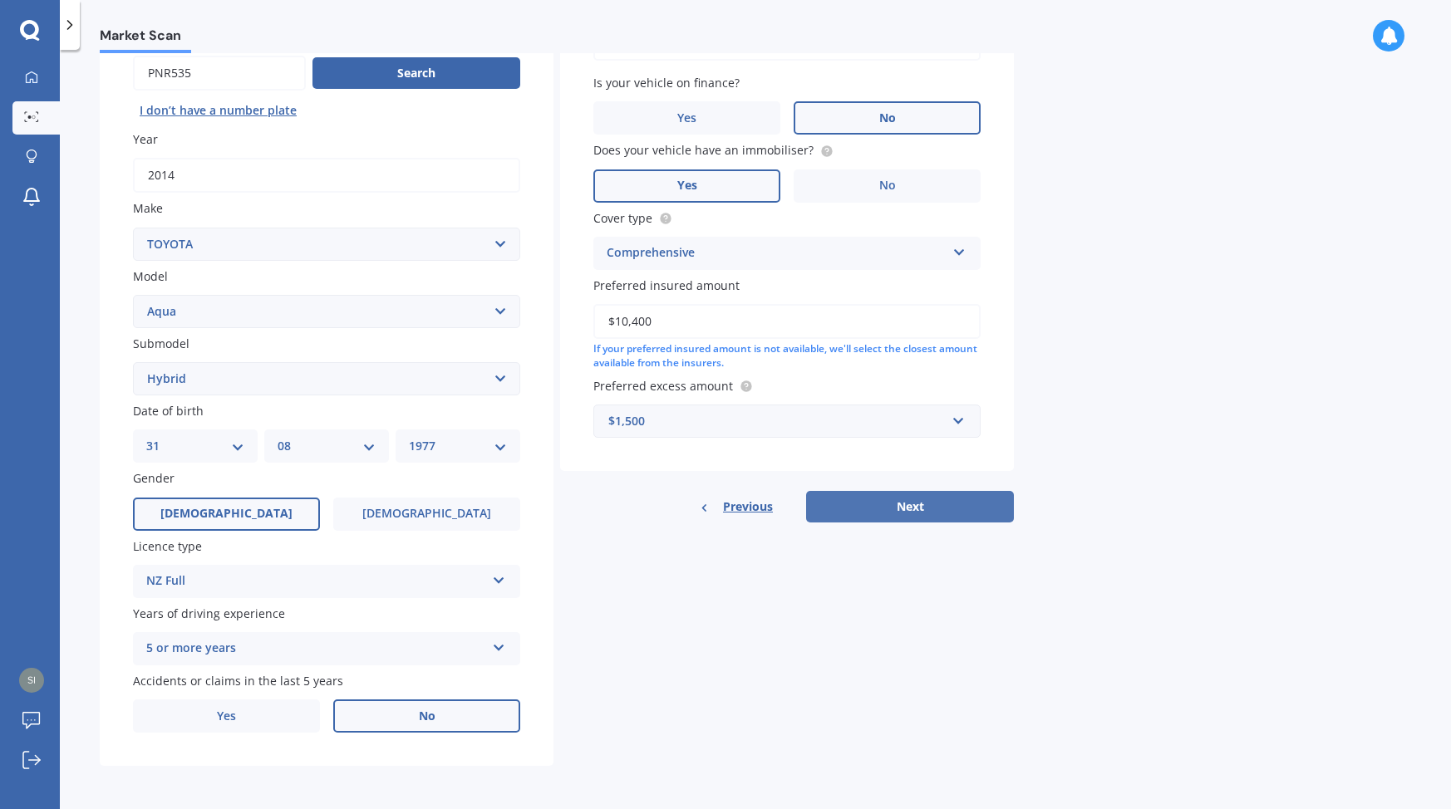
click at [884, 499] on button "Next" at bounding box center [910, 507] width 208 height 32
select select "31"
select select "08"
select select "1977"
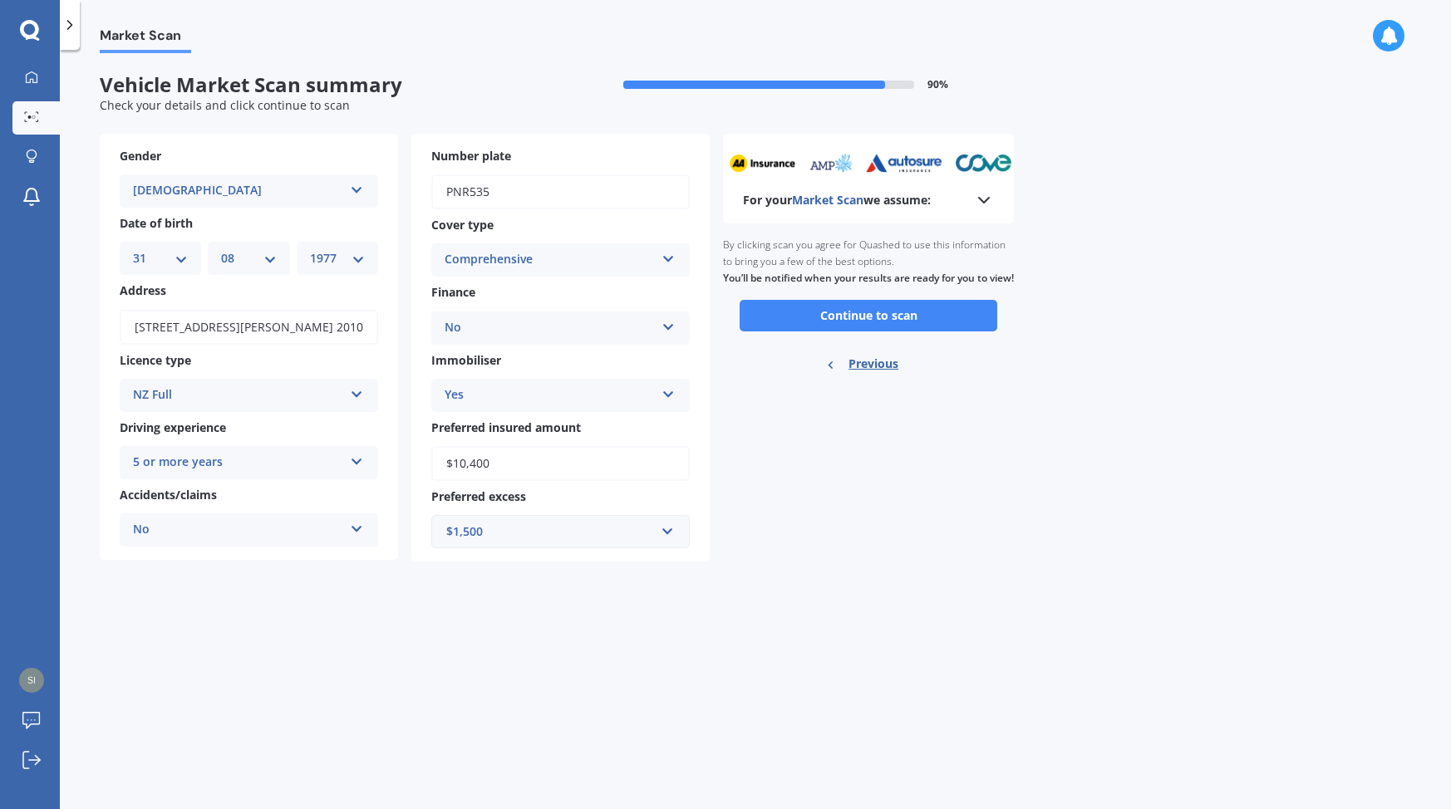
scroll to position [0, 0]
click at [877, 332] on button "Continue to scan" at bounding box center [868, 316] width 258 height 32
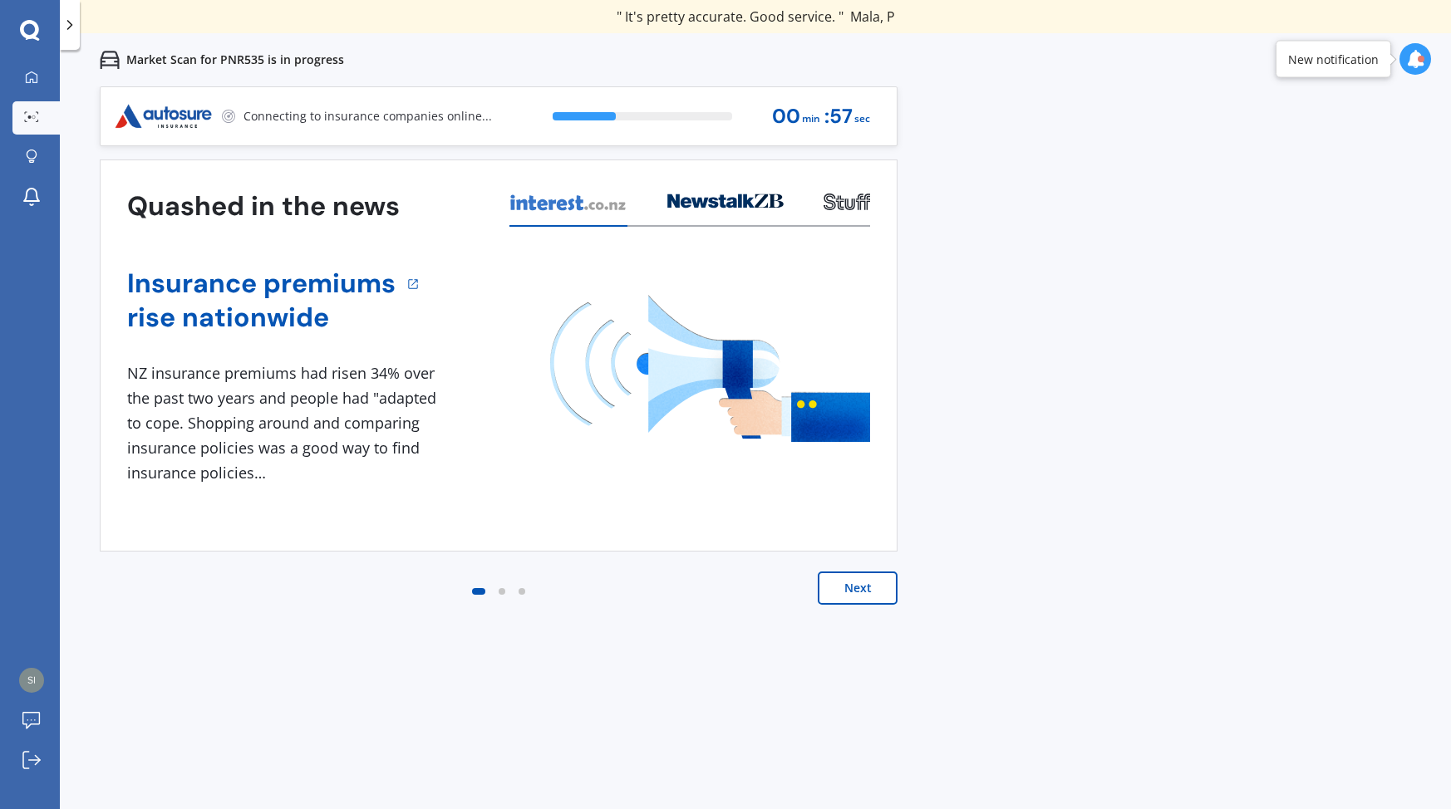
click at [501, 589] on div at bounding box center [502, 591] width 7 height 7
click at [520, 591] on div at bounding box center [521, 591] width 7 height 7
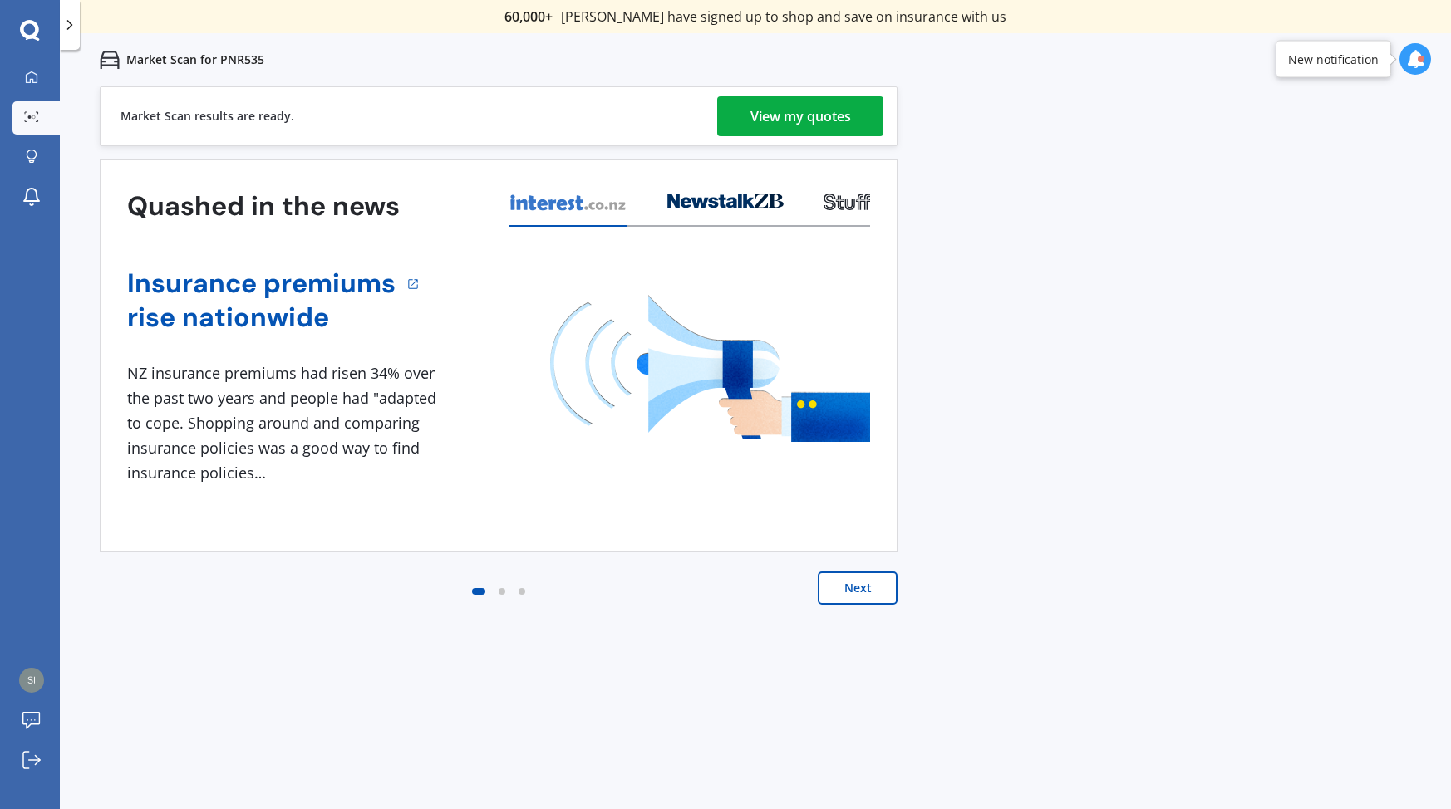
click at [834, 116] on div "View my quotes" at bounding box center [800, 116] width 101 height 40
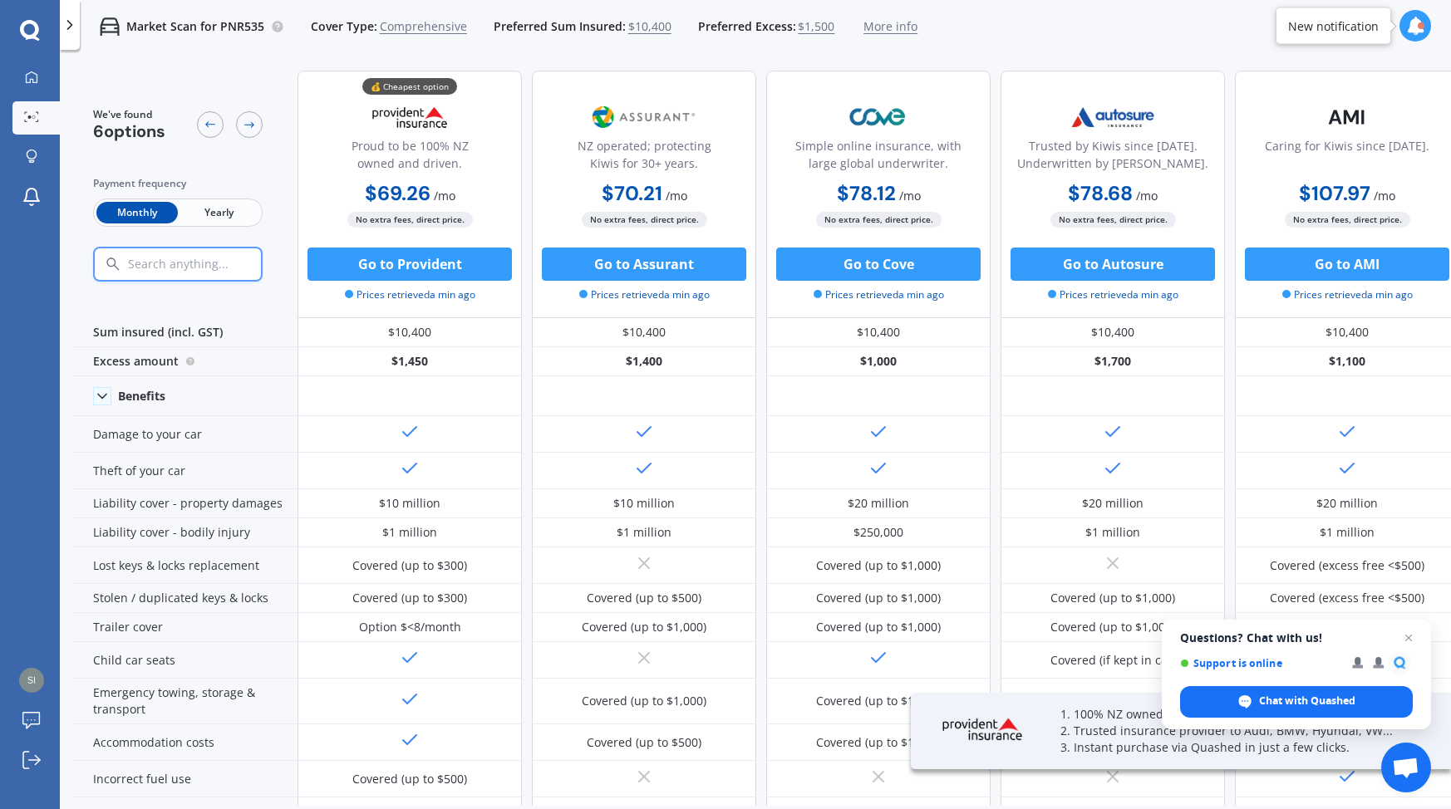
click at [231, 211] on span "Yearly" at bounding box center [218, 213] width 81 height 22
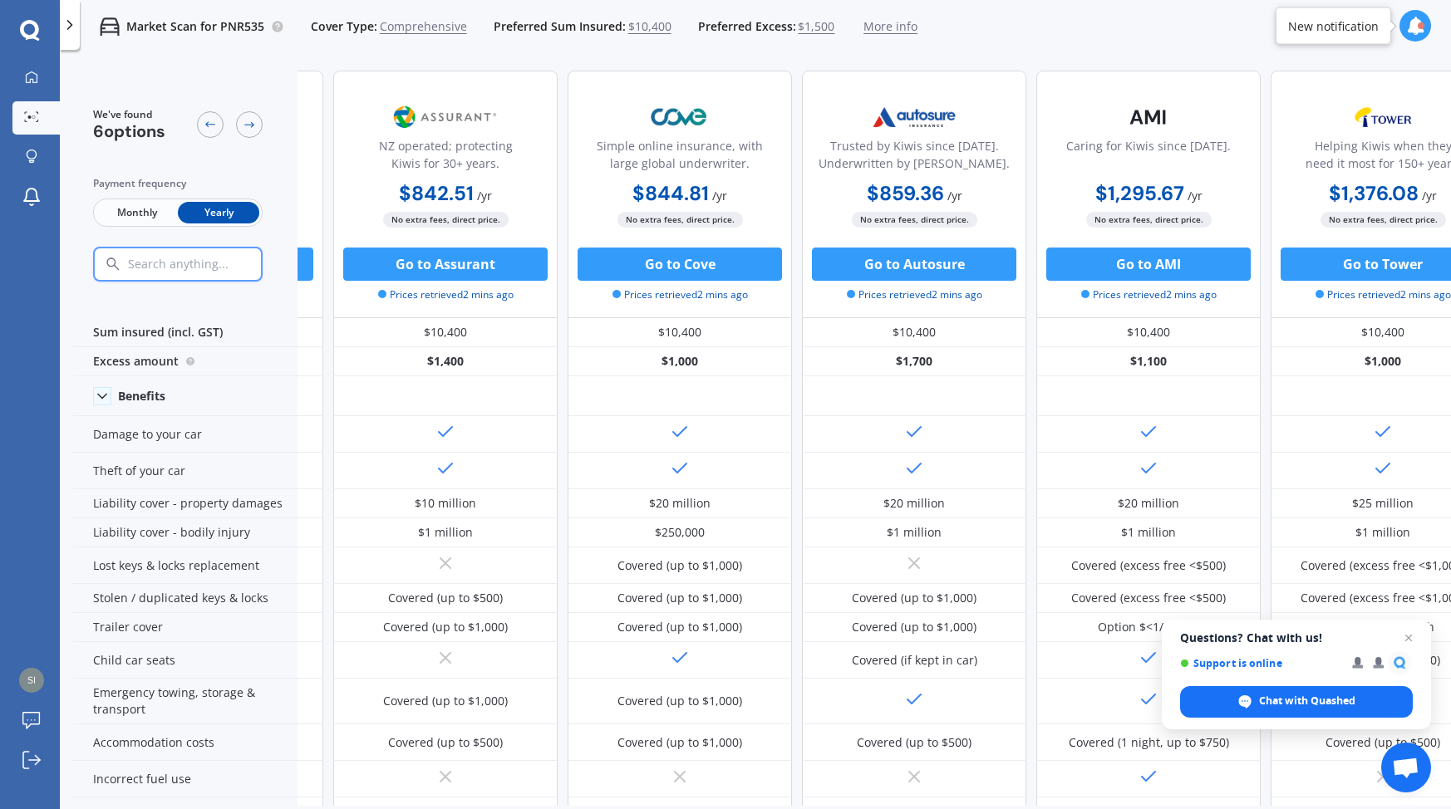
scroll to position [0, 251]
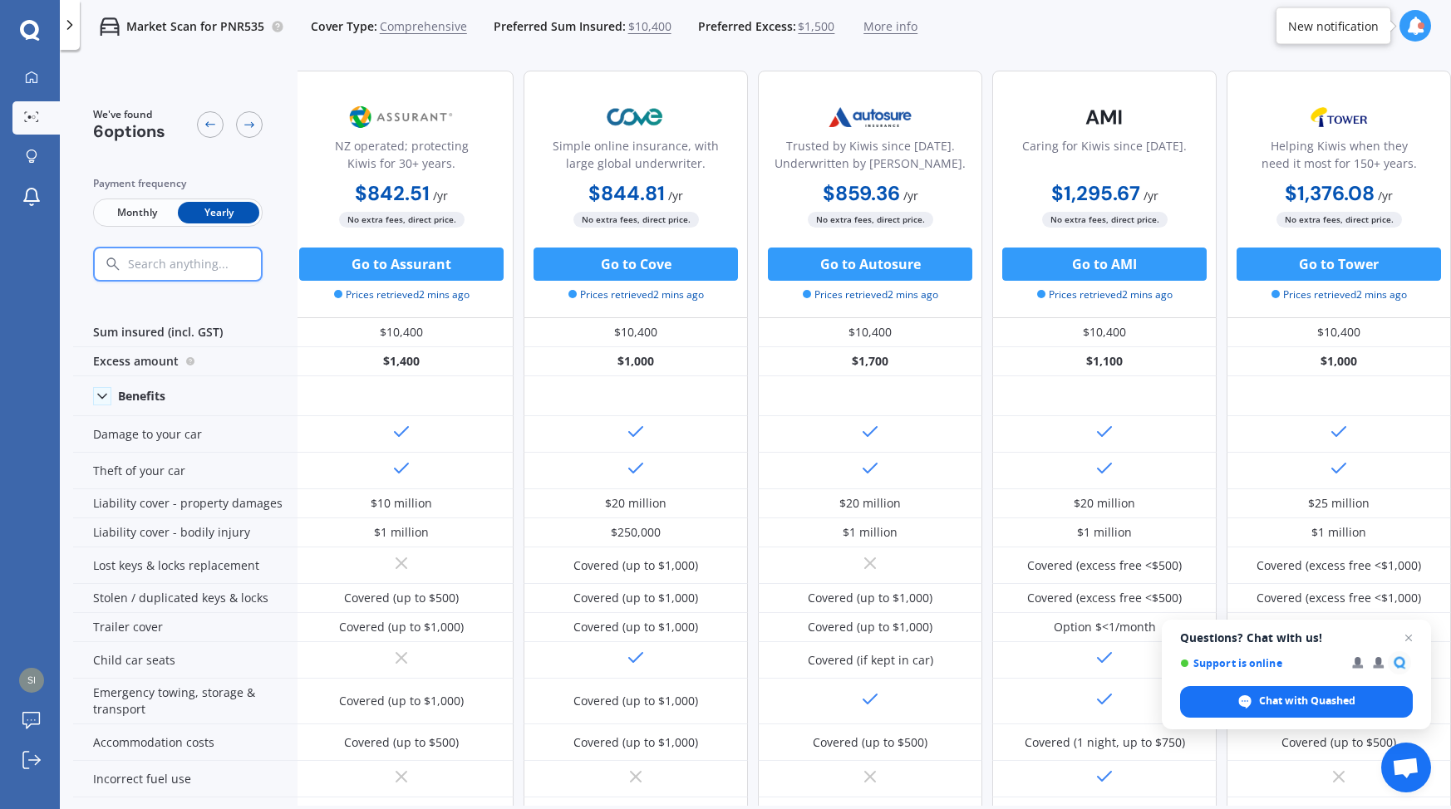
drag, startPoint x: 990, startPoint y: 798, endPoint x: 1149, endPoint y: 796, distance: 159.5
click at [1149, 796] on div "We've found 6 options Payment frequency Monthly Yearly 💰 Cheapest option Proud …" at bounding box center [762, 431] width 1378 height 749
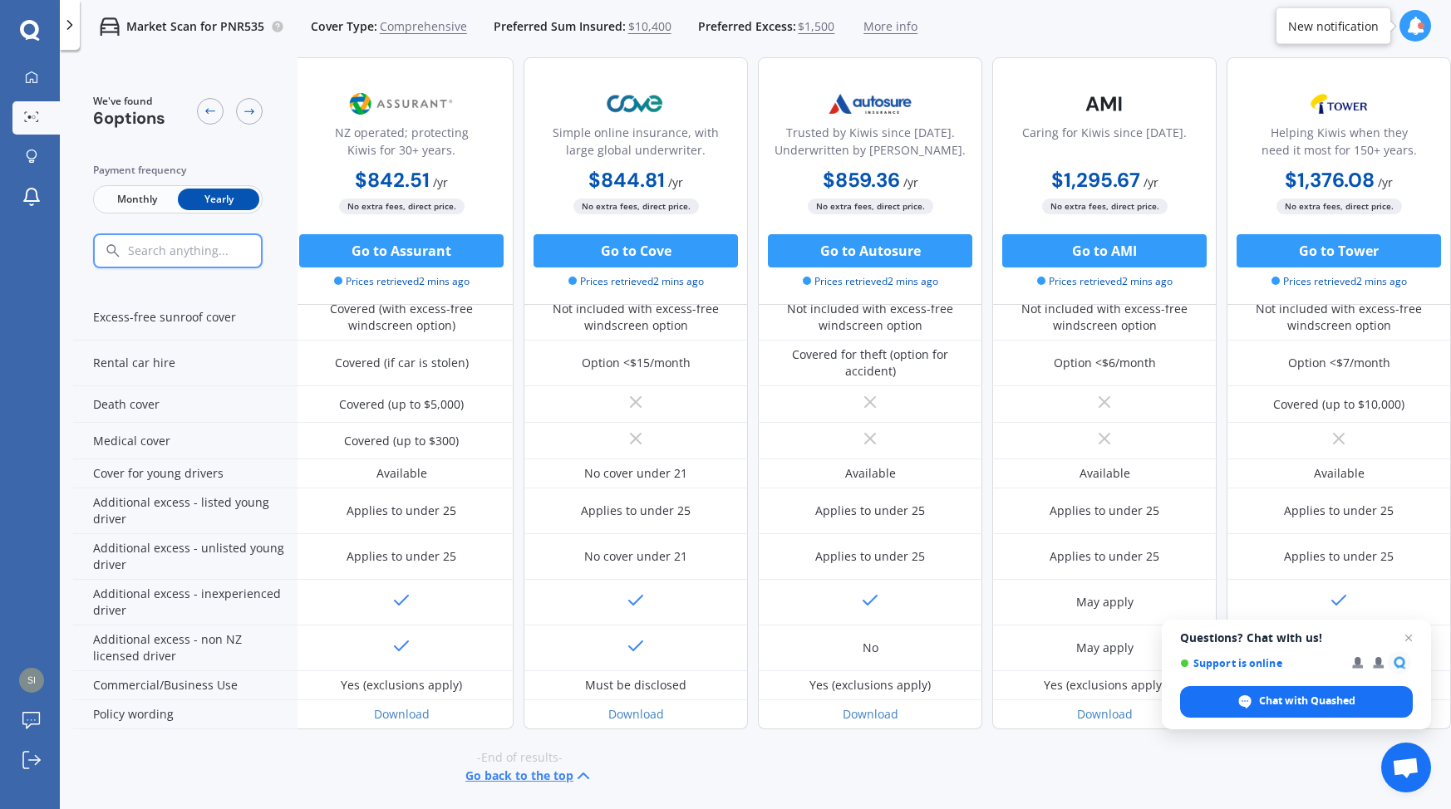
scroll to position [676, 250]
click at [1410, 631] on span "Close chat" at bounding box center [1408, 638] width 21 height 21
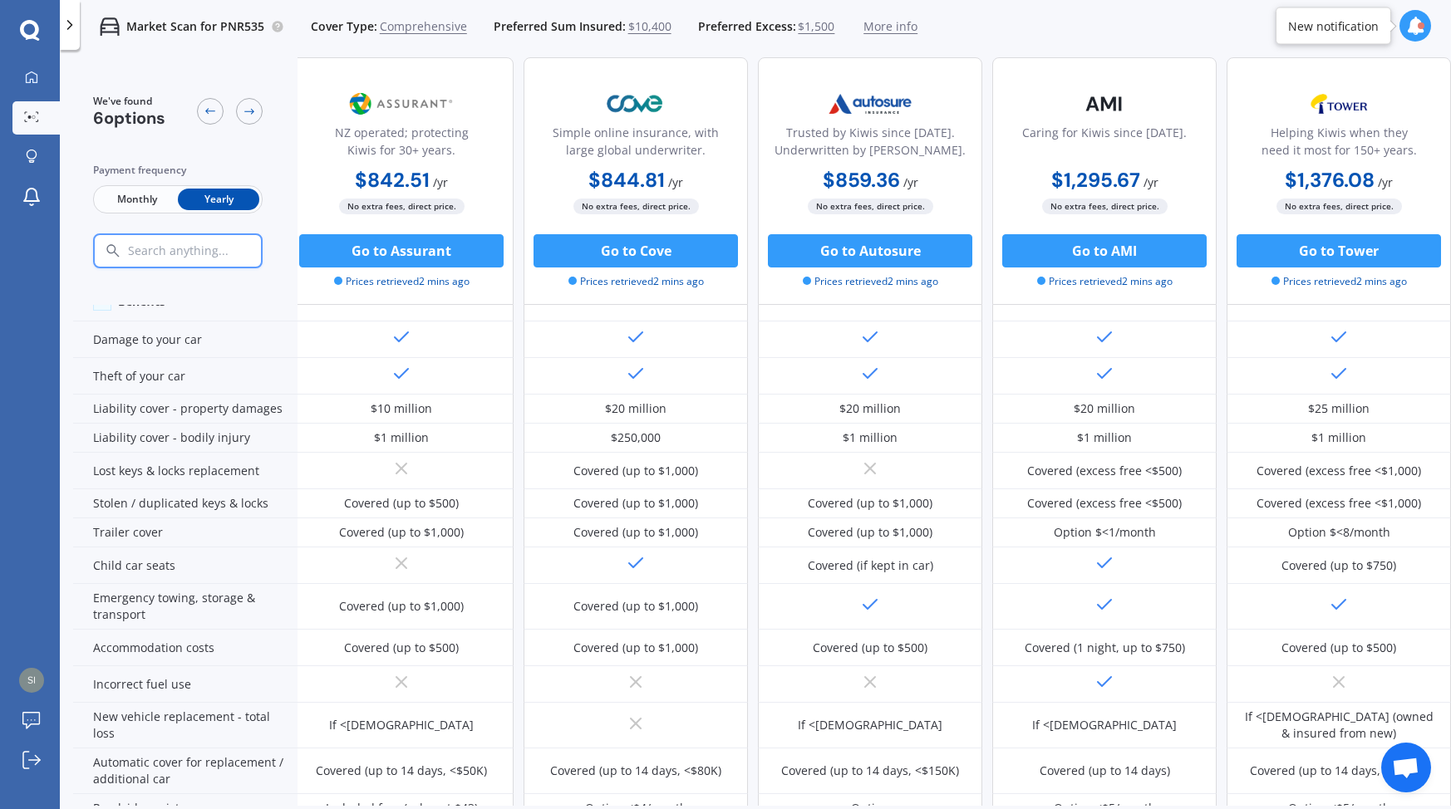
scroll to position [0, 251]
